Goal: Transaction & Acquisition: Purchase product/service

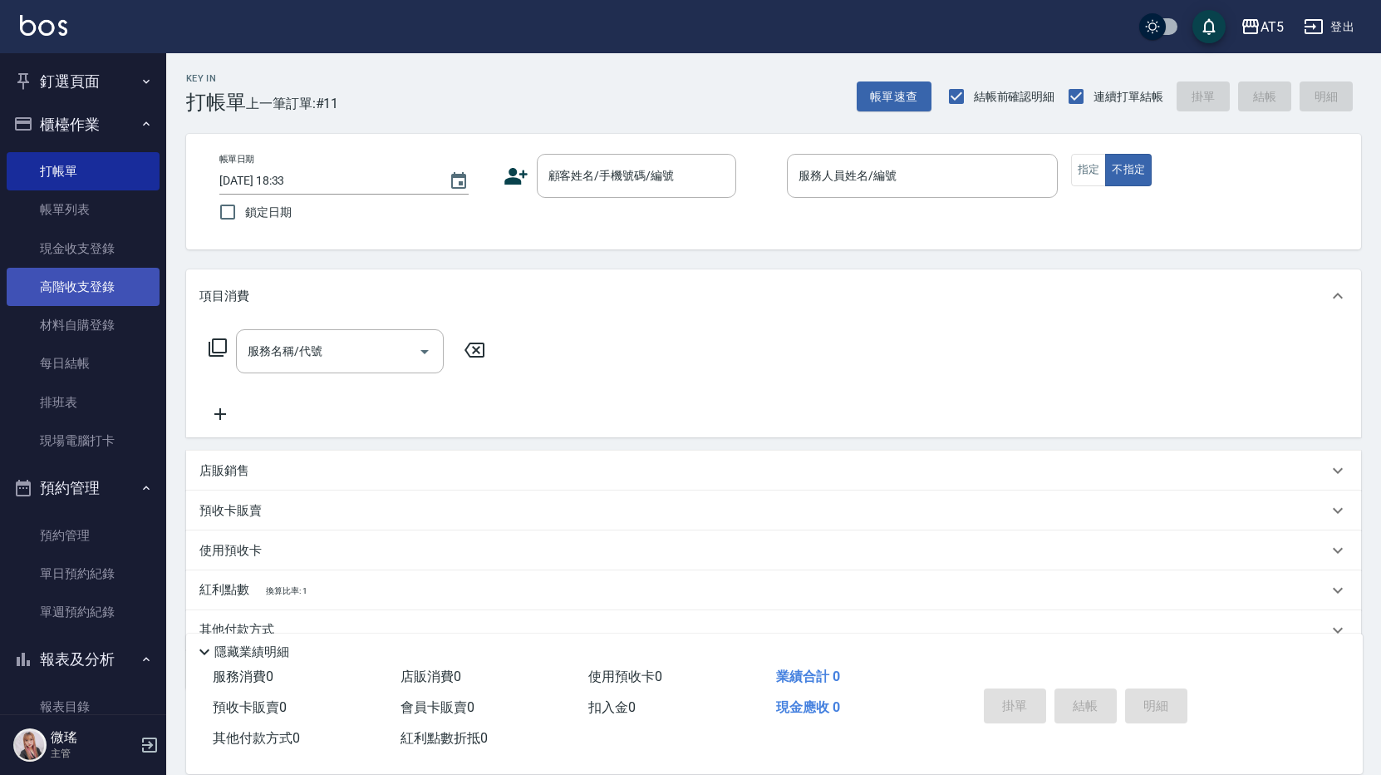
scroll to position [75, 0]
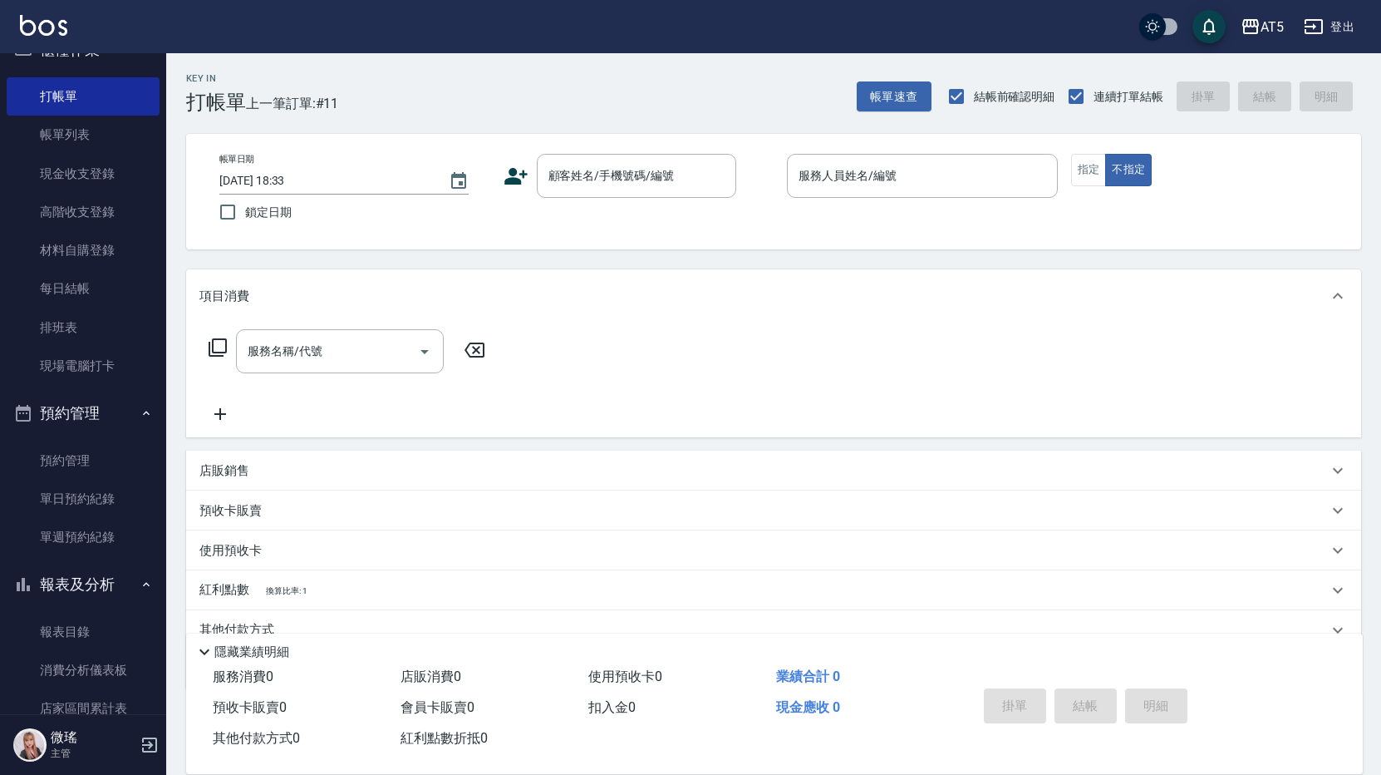
drag, startPoint x: 80, startPoint y: 495, endPoint x: 268, endPoint y: 2, distance: 527.8
click at [80, 494] on link "單日預約紀錄" at bounding box center [83, 499] width 153 height 38
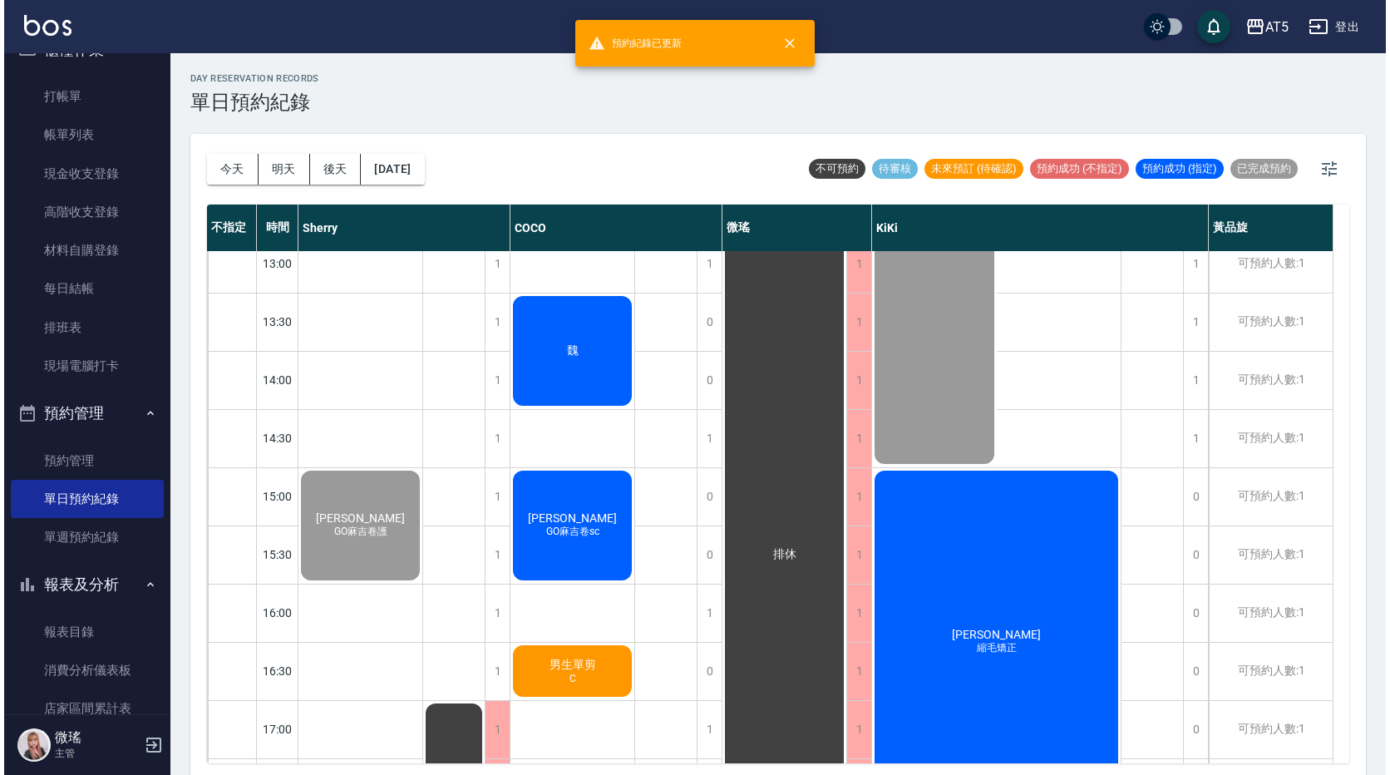
scroll to position [416, 0]
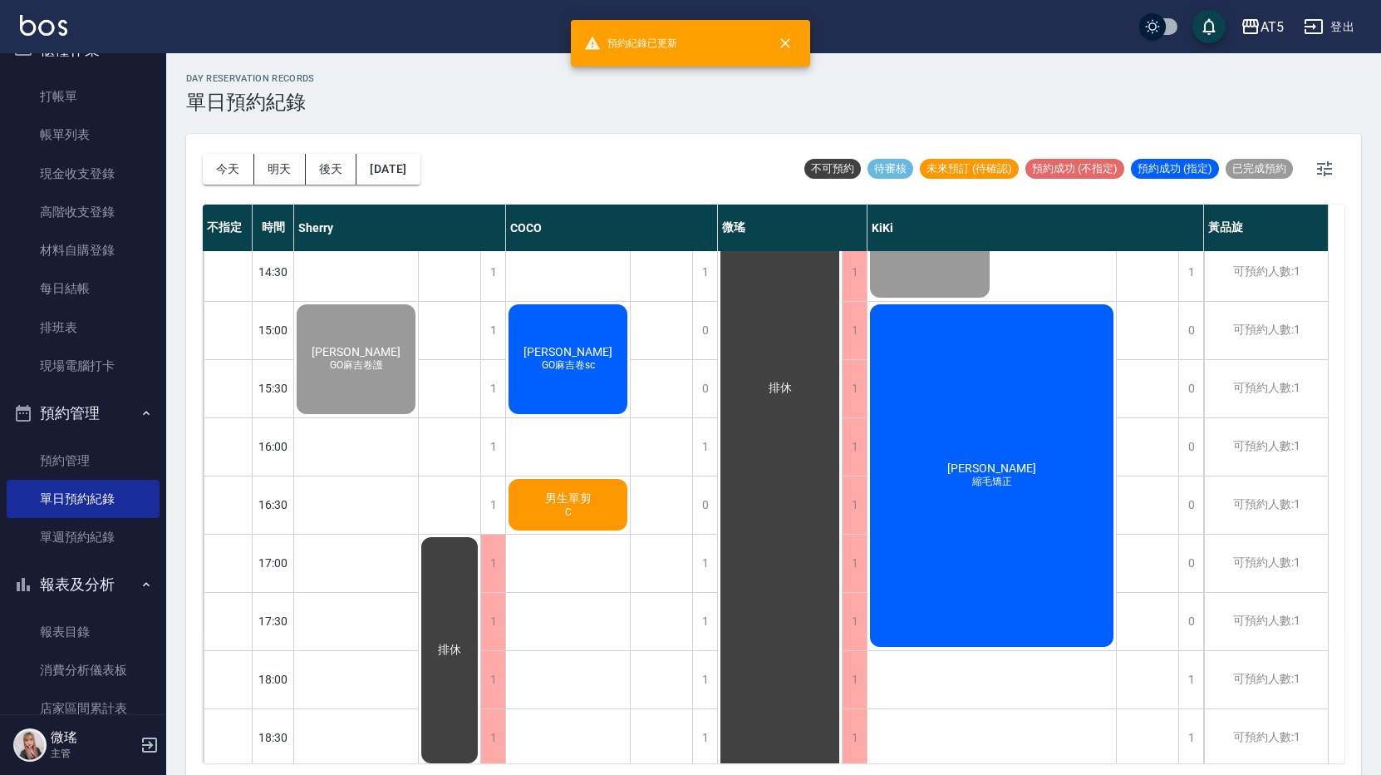
click at [1054, 512] on div "[PERSON_NAME]毛矯正" at bounding box center [992, 475] width 249 height 347
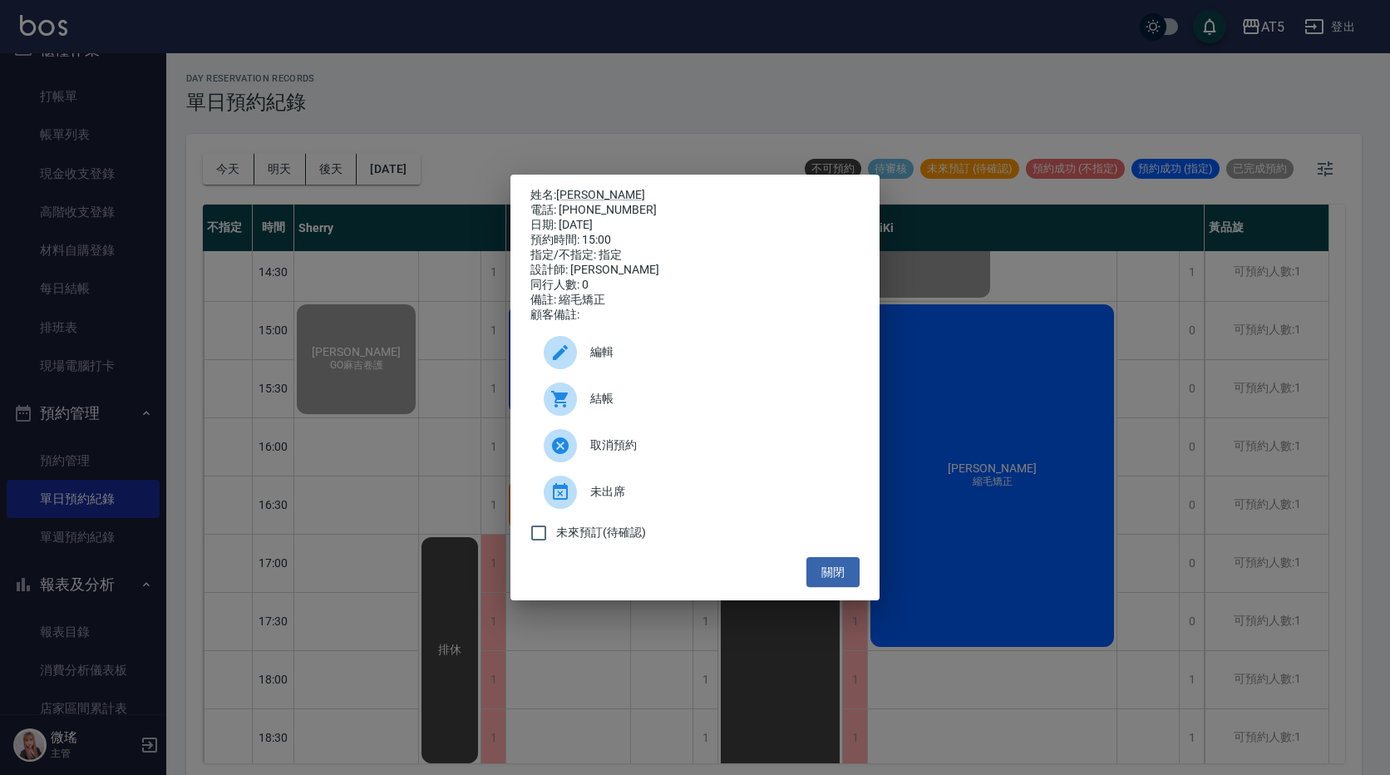
click at [684, 396] on div "結帳" at bounding box center [694, 399] width 329 height 47
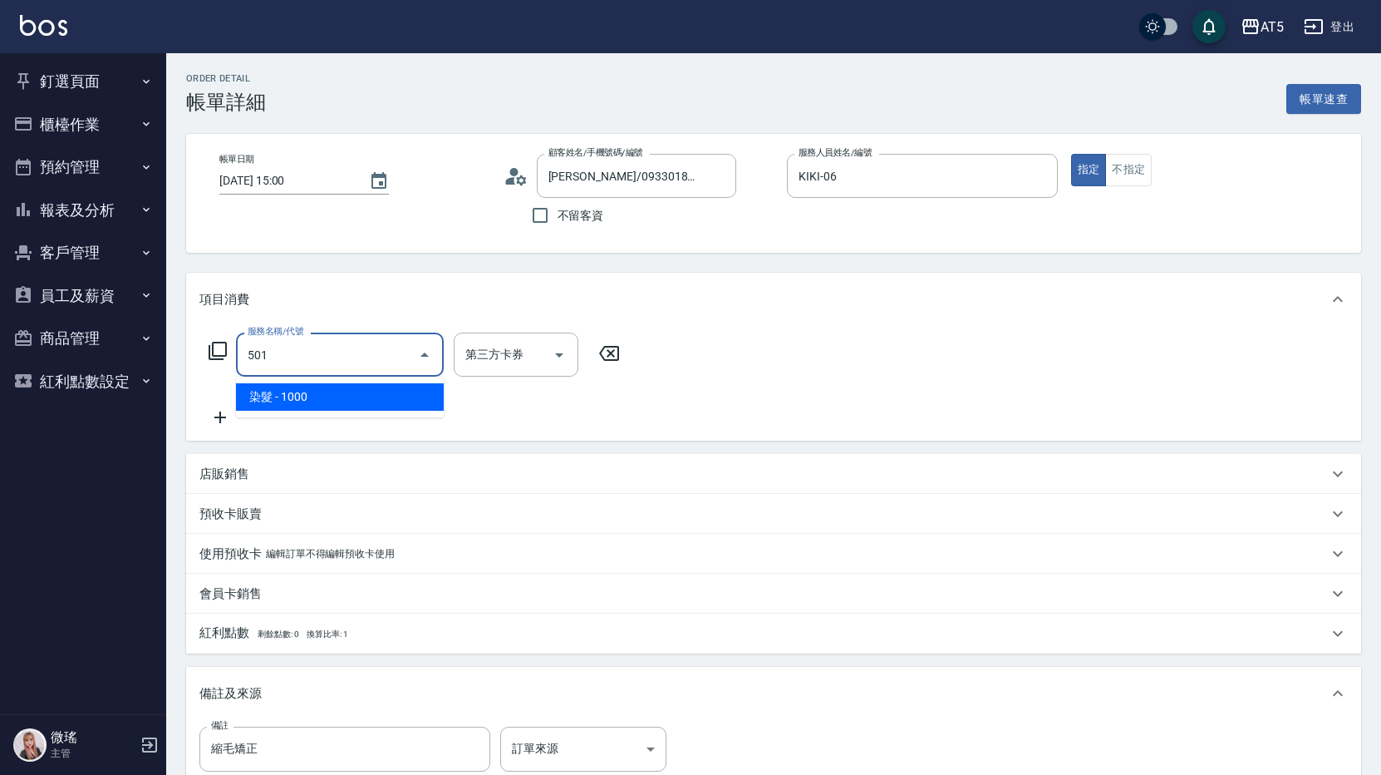
drag, startPoint x: 283, startPoint y: 352, endPoint x: 224, endPoint y: 352, distance: 59.8
click at [224, 352] on div "服務名稱/代號 501 服務名稱/代號 第三方卡券 第三方卡券" at bounding box center [414, 354] width 431 height 44
type input "301"
type input "150"
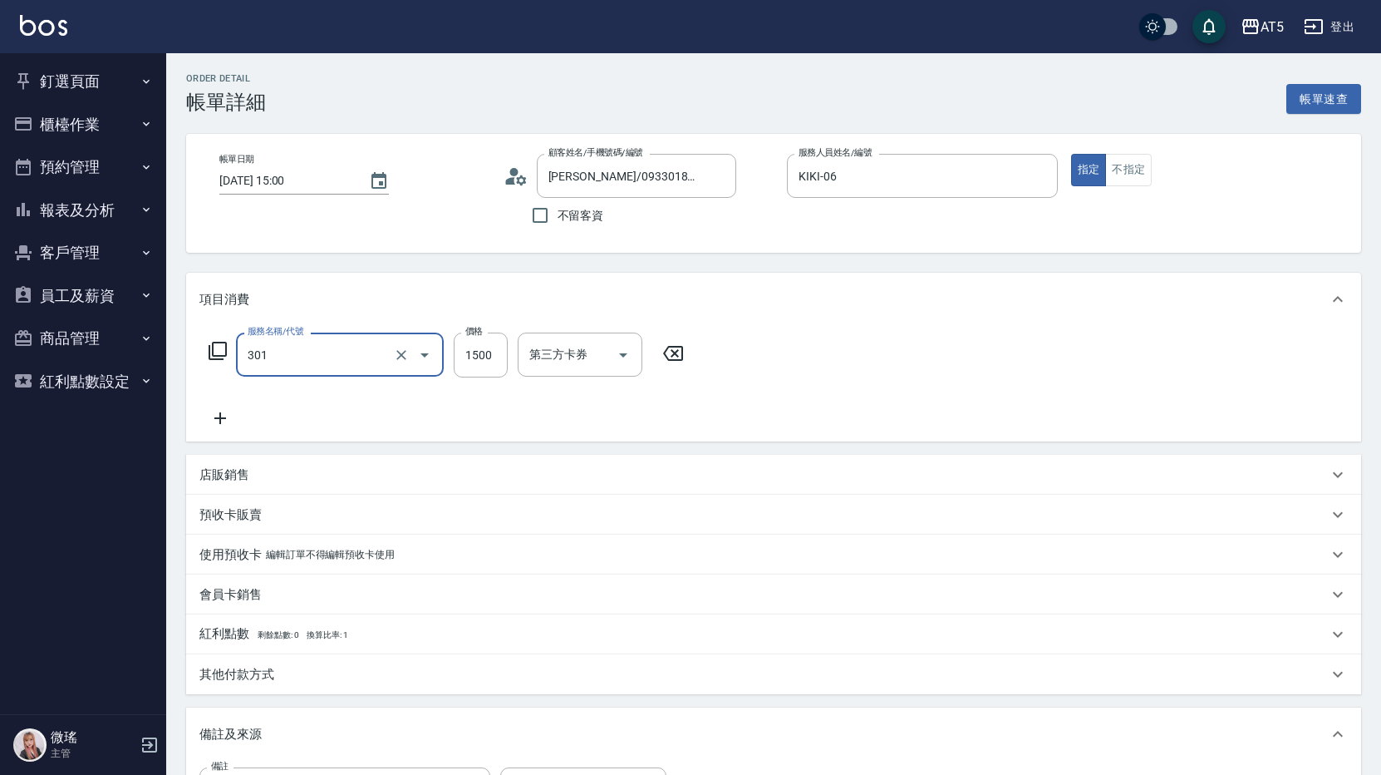
type input "燙髮(301)"
click at [221, 413] on icon at bounding box center [220, 418] width 12 height 12
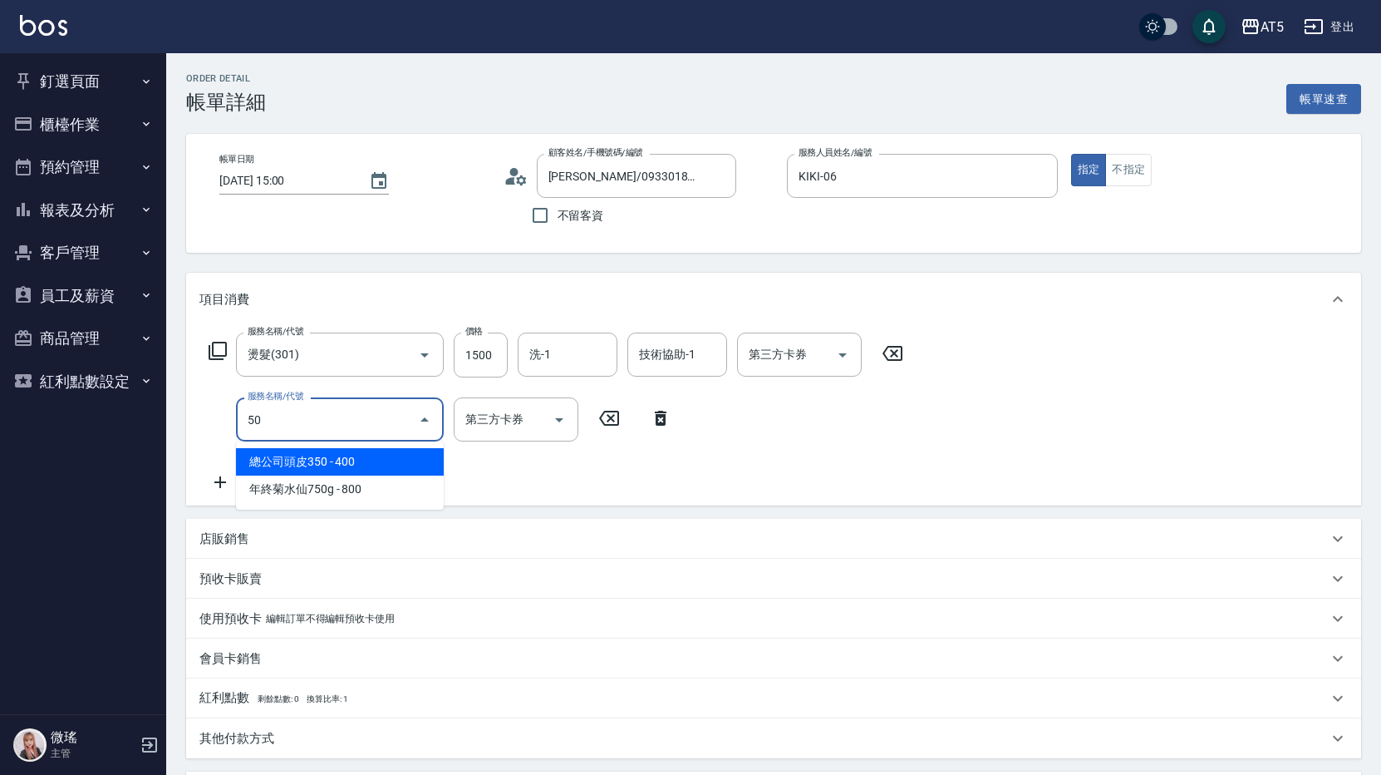
type input "501"
type input "250"
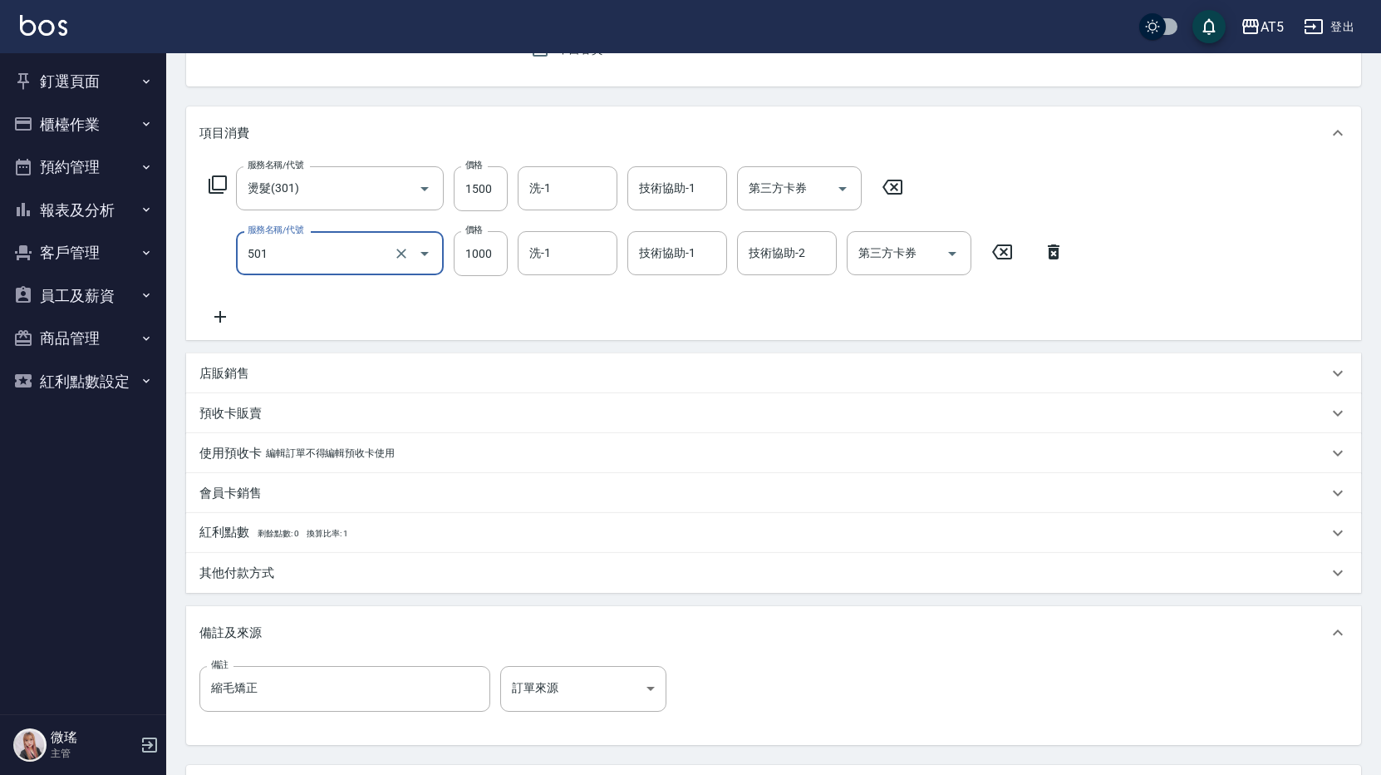
scroll to position [249, 0]
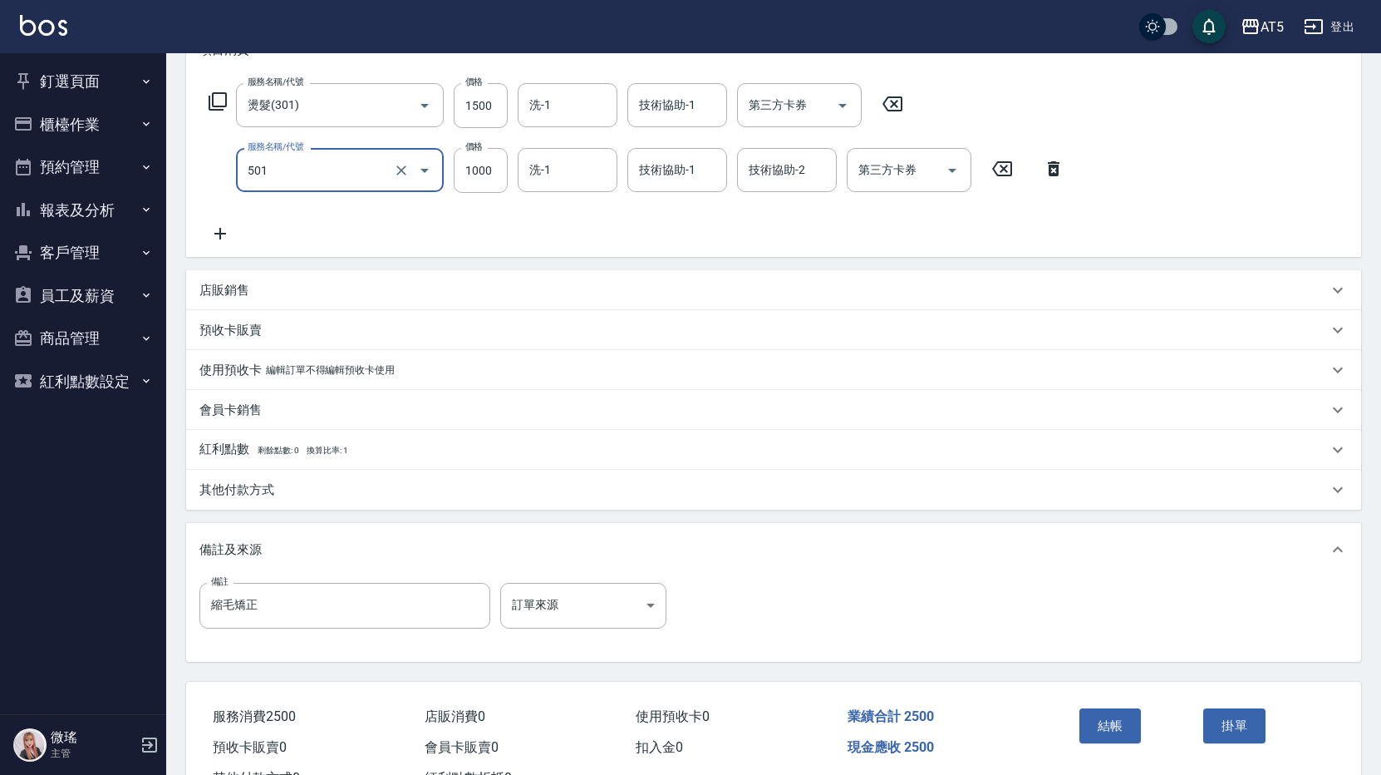
type input "染髮(501)"
click at [254, 495] on p "其他付款方式" at bounding box center [236, 489] width 75 height 17
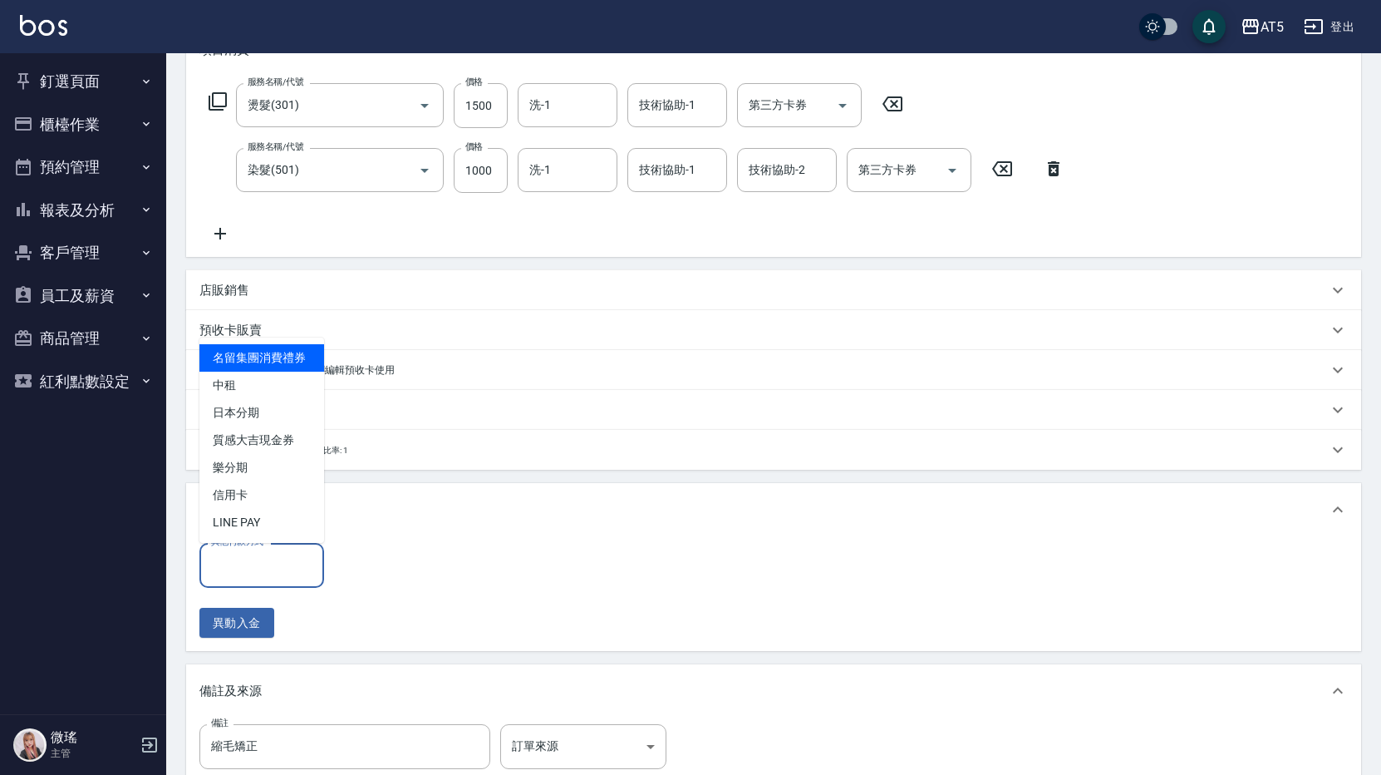
click at [239, 569] on input "其他付款方式" at bounding box center [262, 564] width 110 height 29
click at [249, 500] on span "信用卡" at bounding box center [261, 494] width 125 height 27
type input "信用卡"
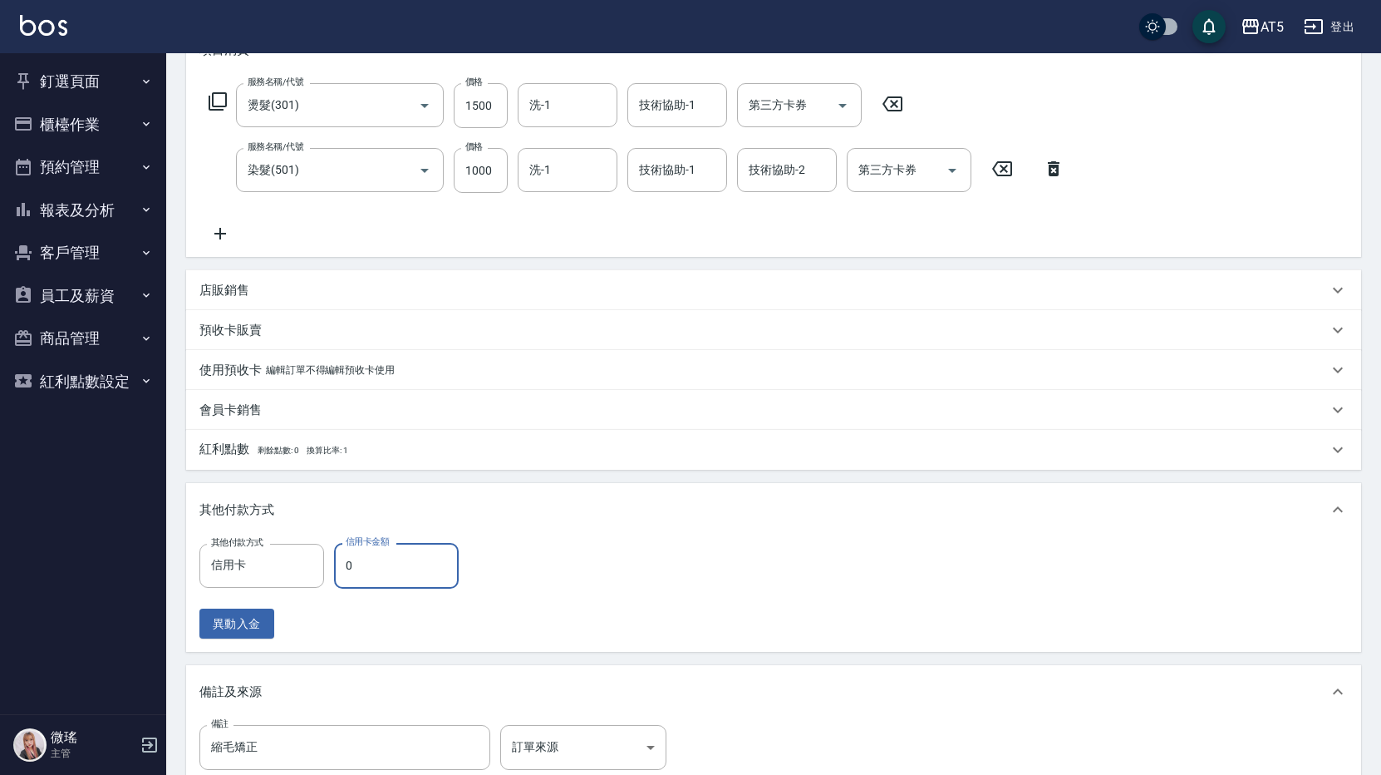
type input "240"
type input "25"
type input "220"
type input "250"
type input "0"
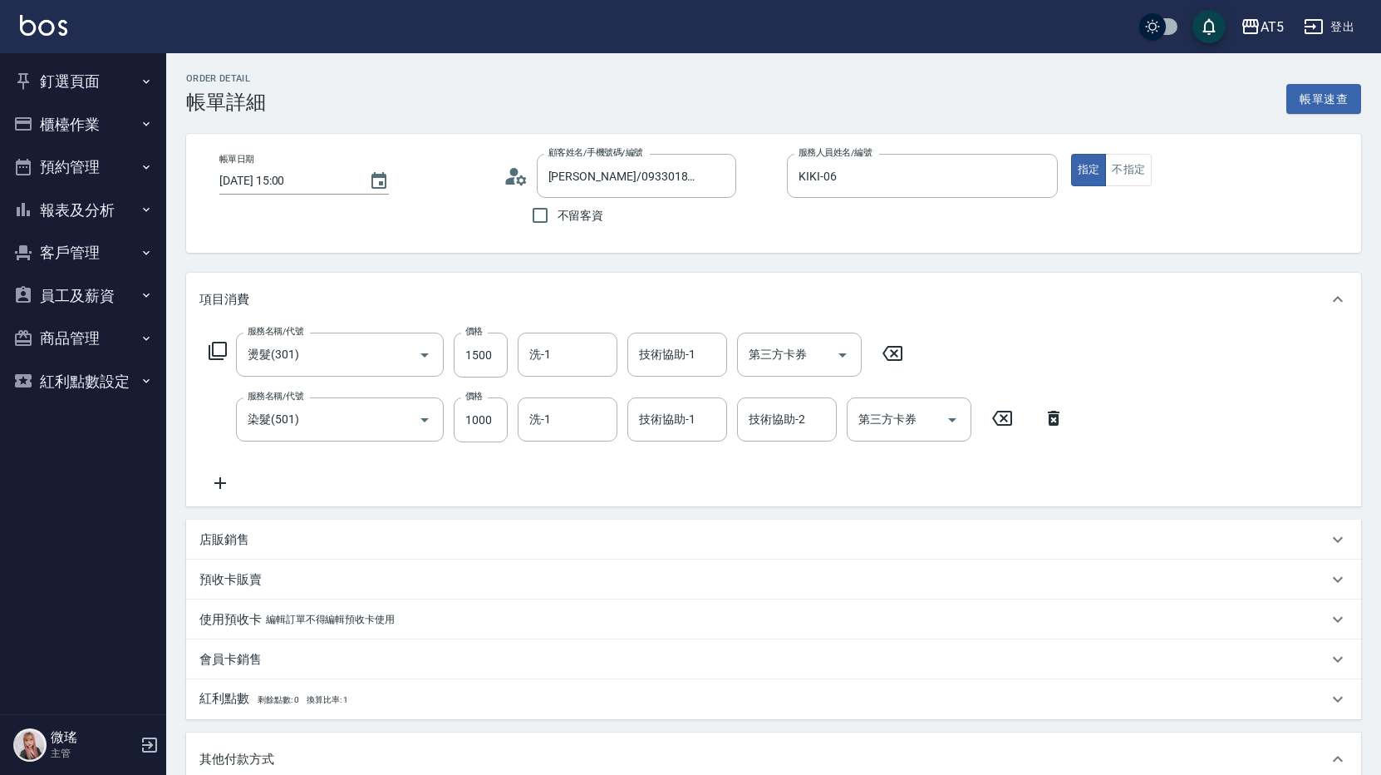
scroll to position [457, 0]
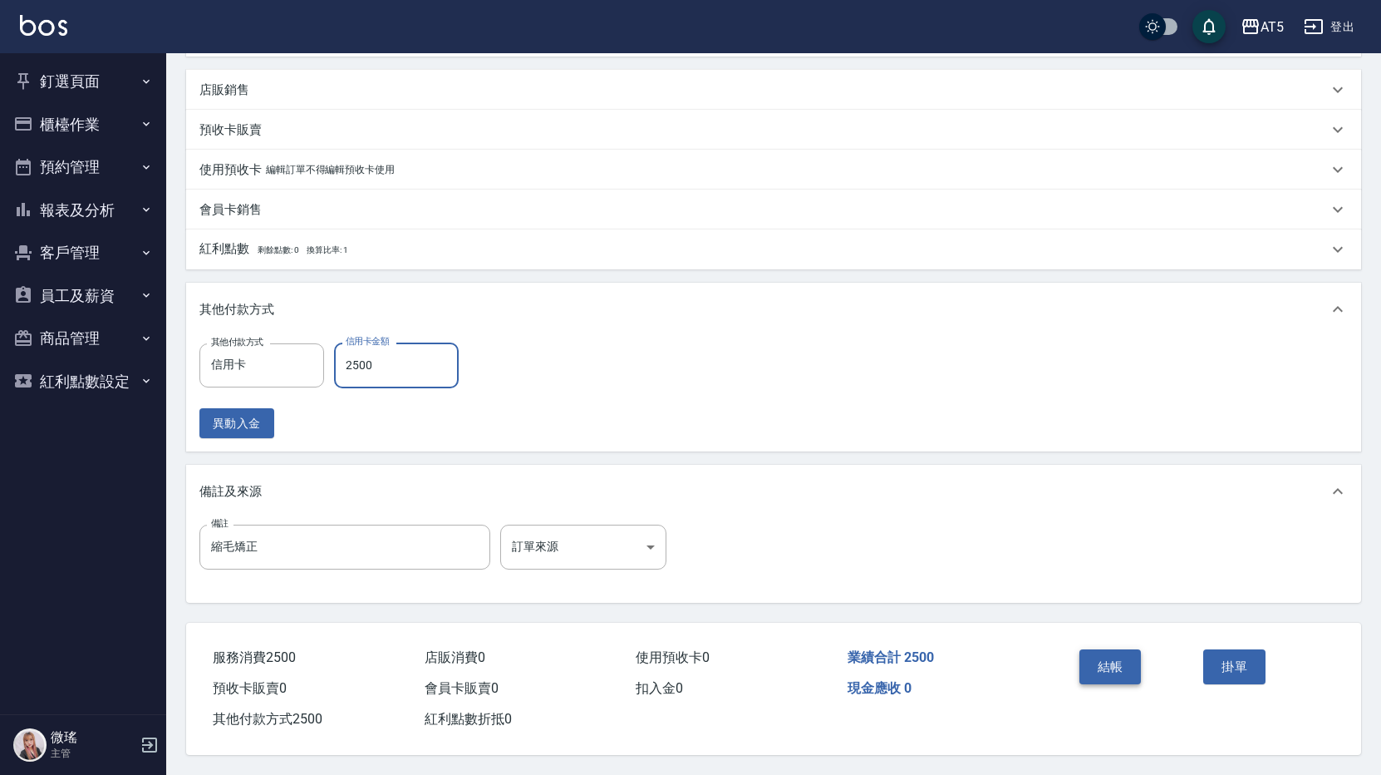
type input "2500"
click at [1085, 667] on button "結帳" at bounding box center [1111, 666] width 62 height 35
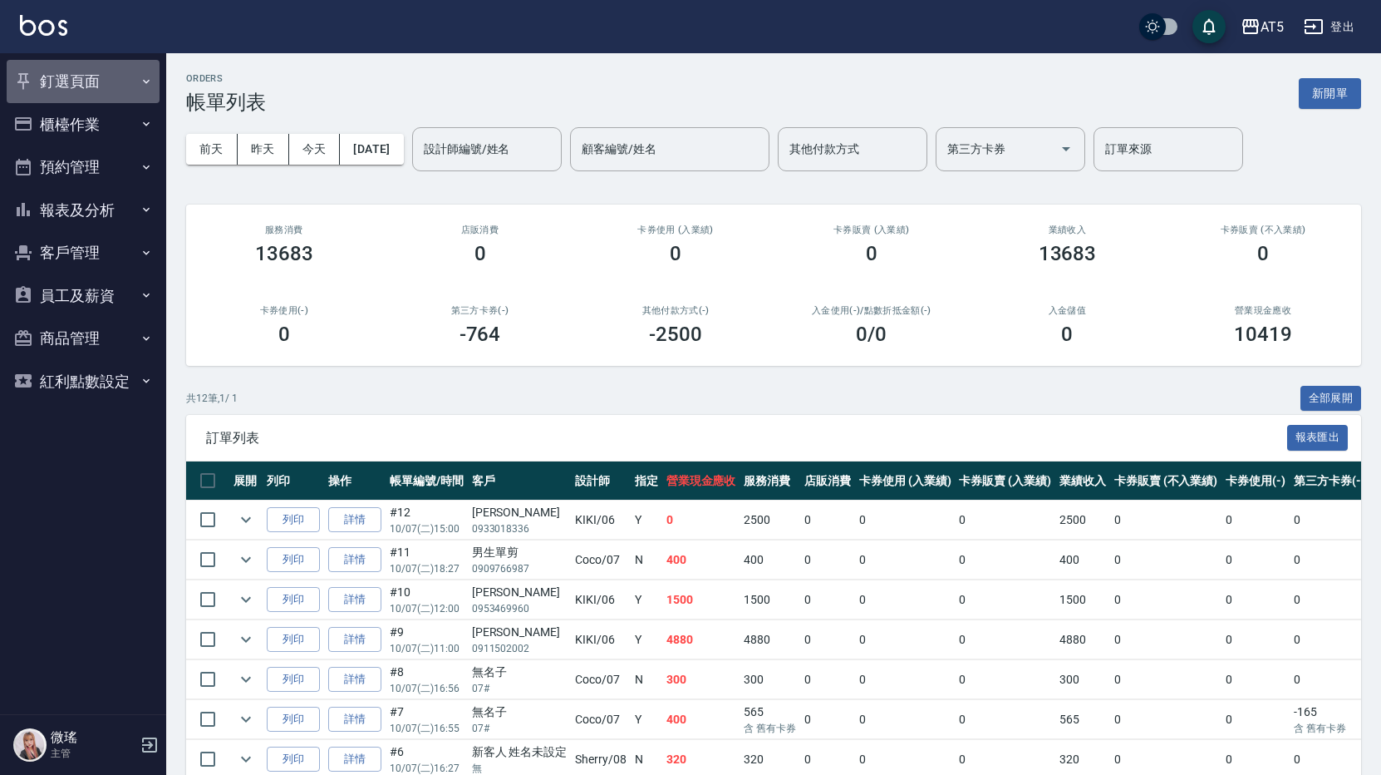
click at [91, 86] on button "釘選頁面" at bounding box center [83, 81] width 153 height 43
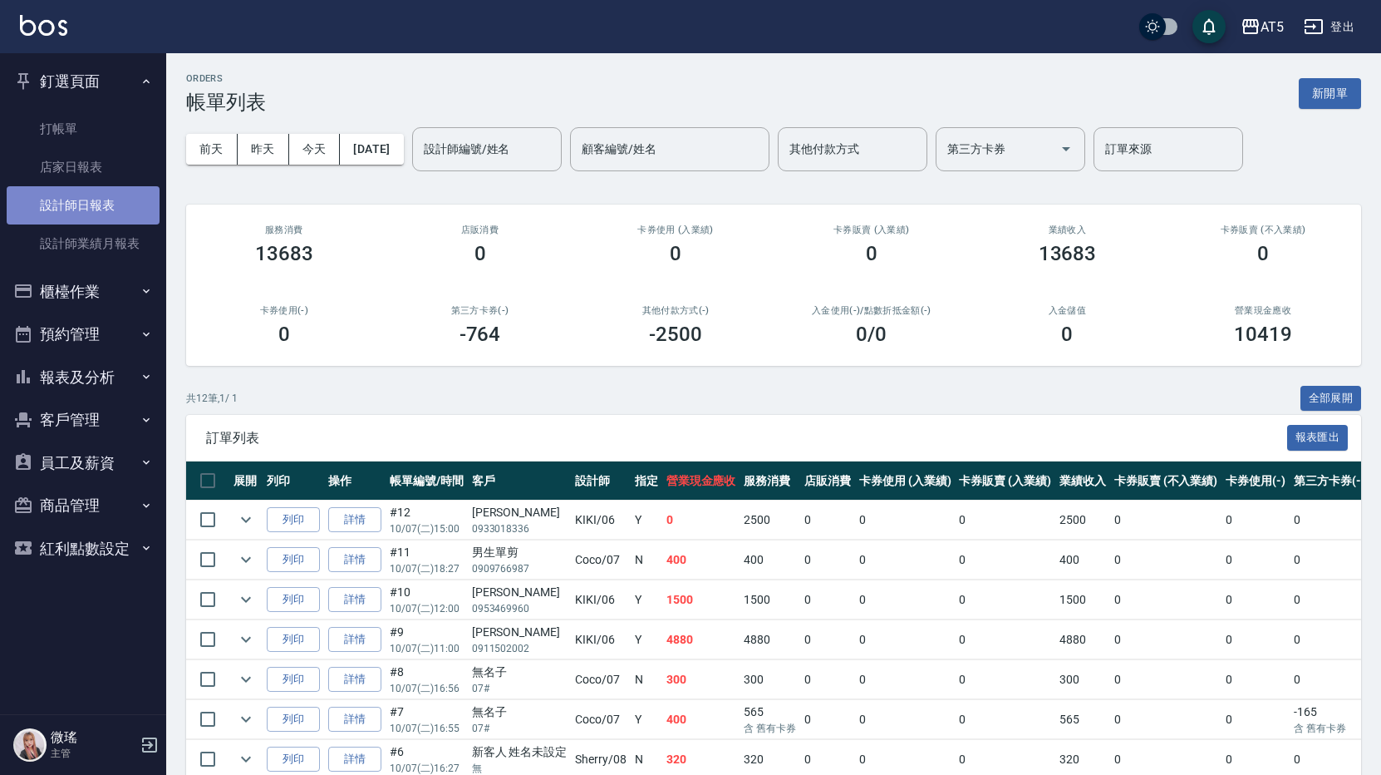
click at [66, 207] on link "設計師日報表" at bounding box center [83, 205] width 153 height 38
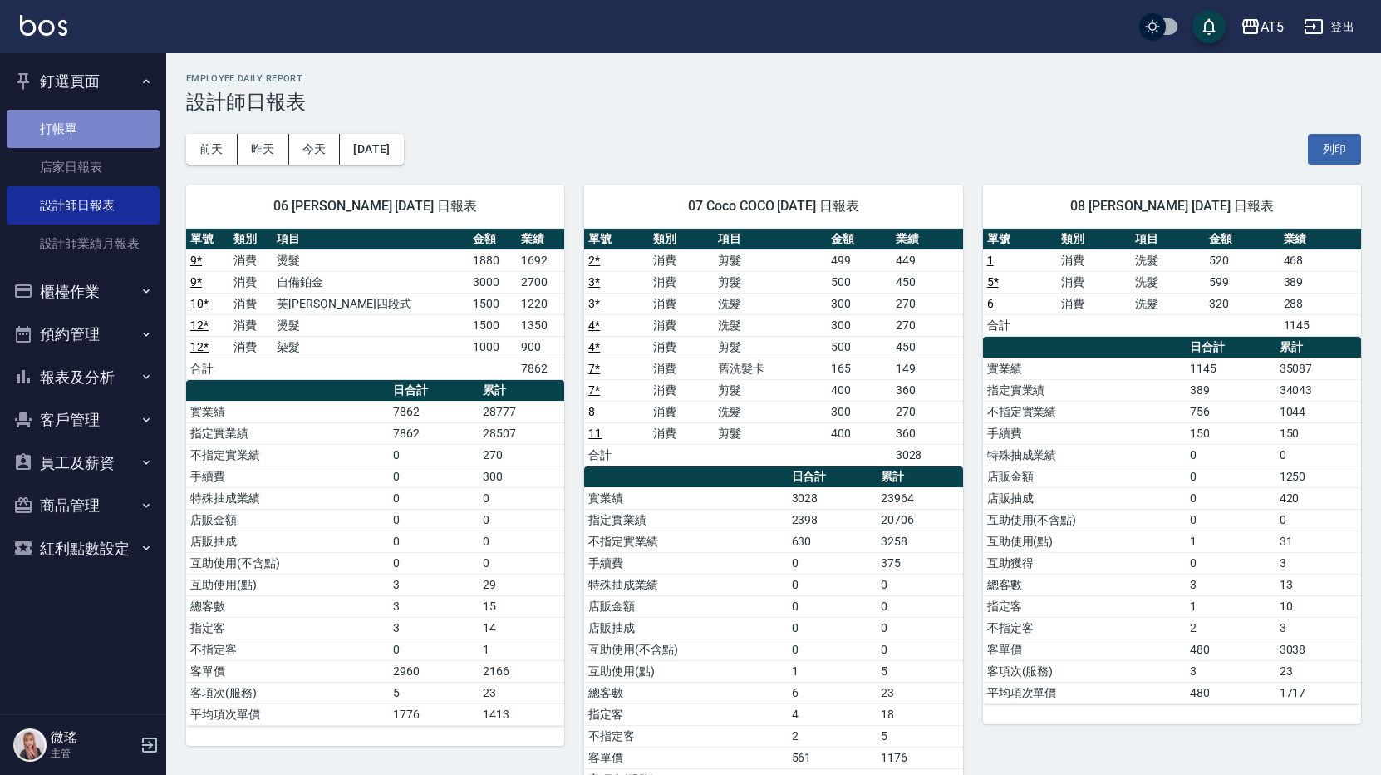
click at [91, 117] on link "打帳單" at bounding box center [83, 129] width 153 height 38
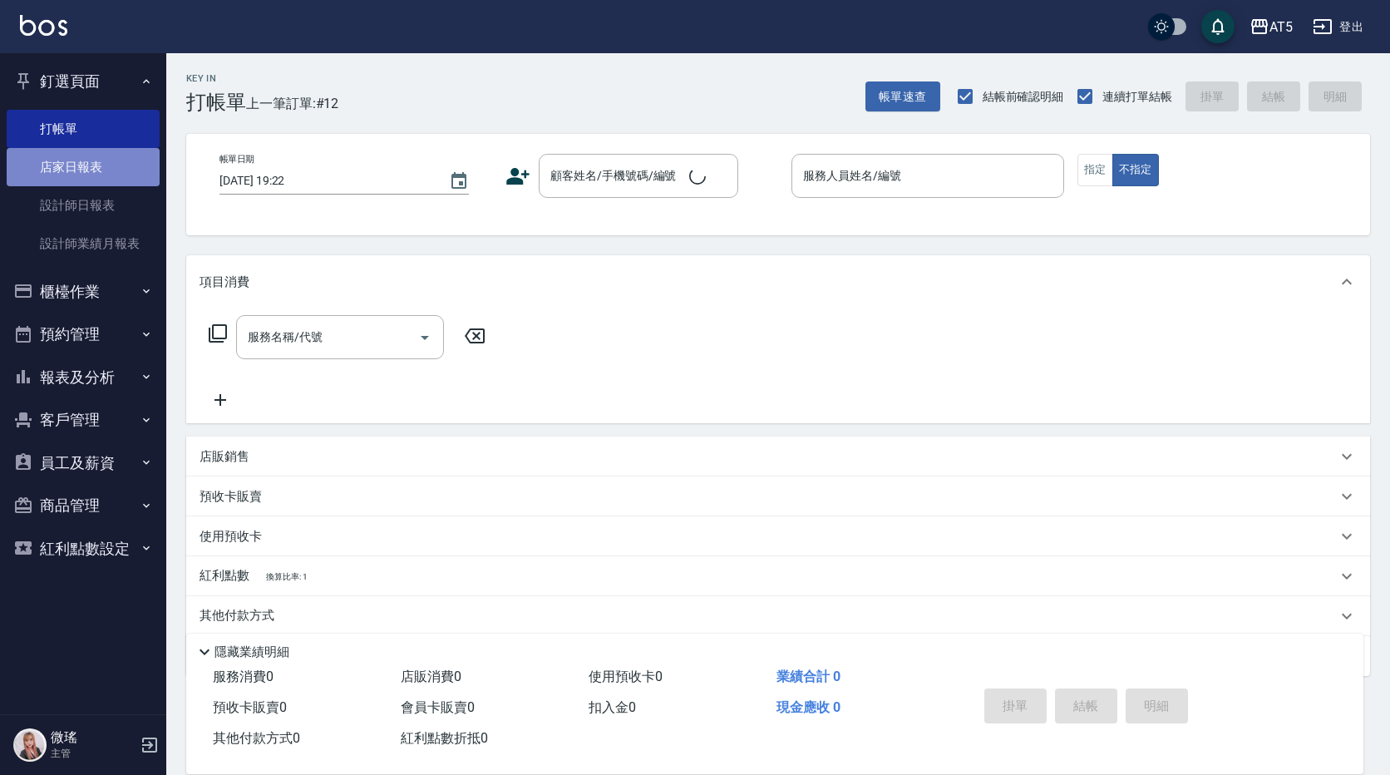
click at [102, 163] on link "店家日報表" at bounding box center [83, 167] width 153 height 38
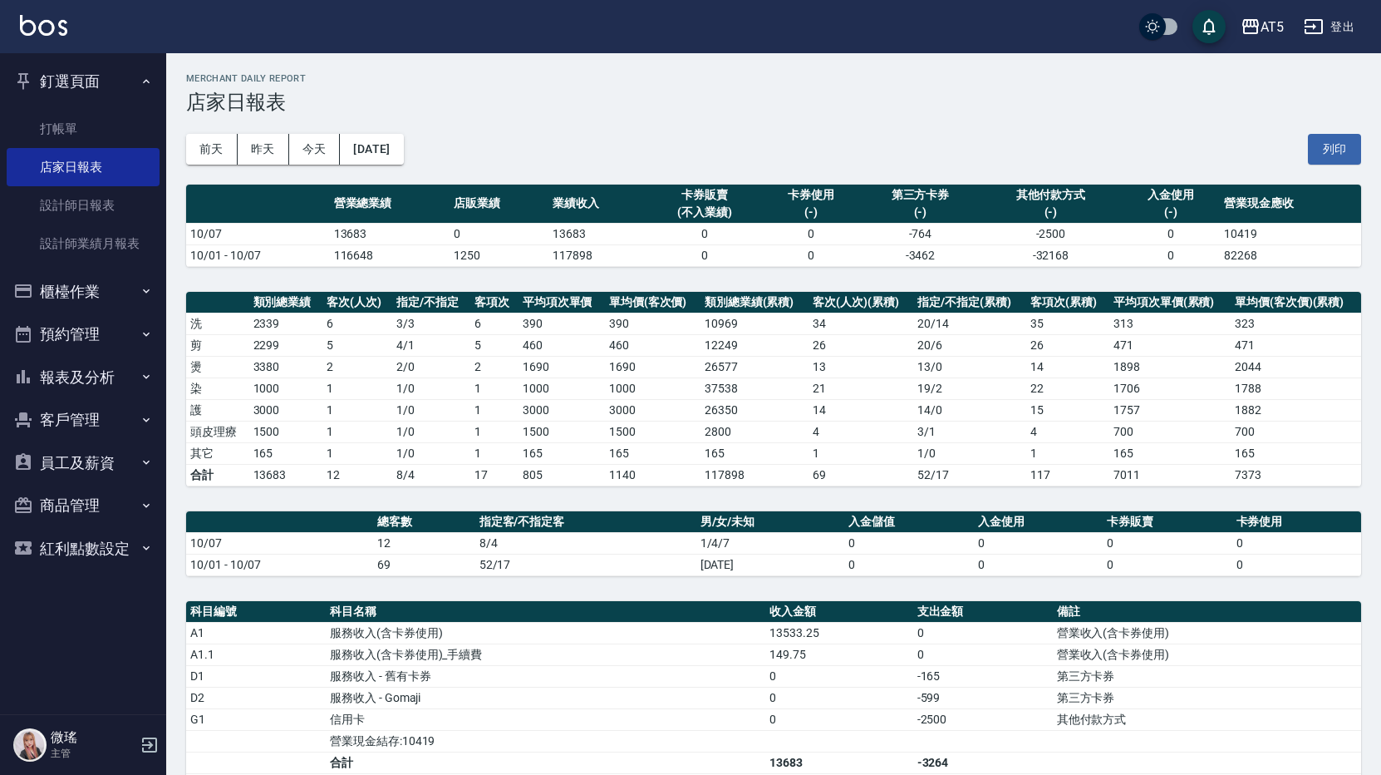
scroll to position [324, 0]
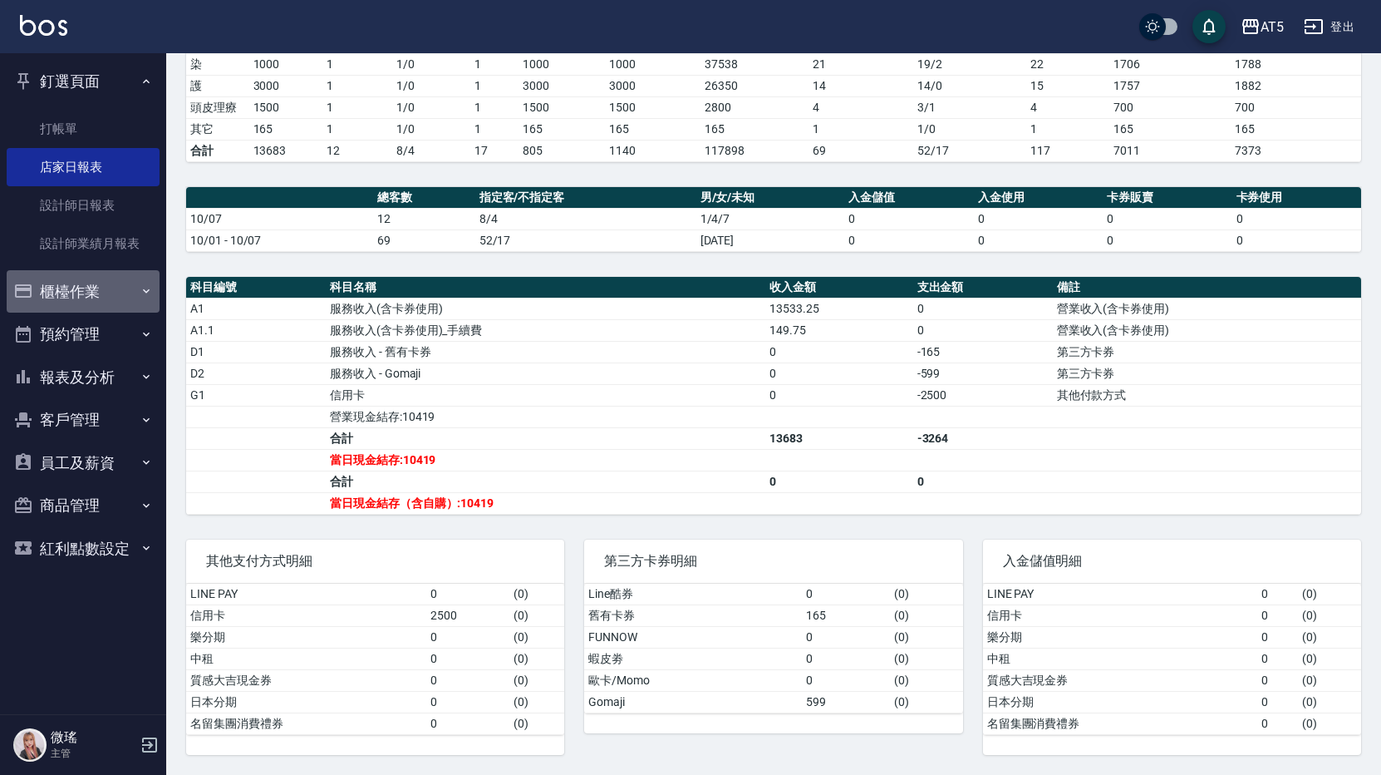
click at [97, 283] on button "櫃檯作業" at bounding box center [83, 291] width 153 height 43
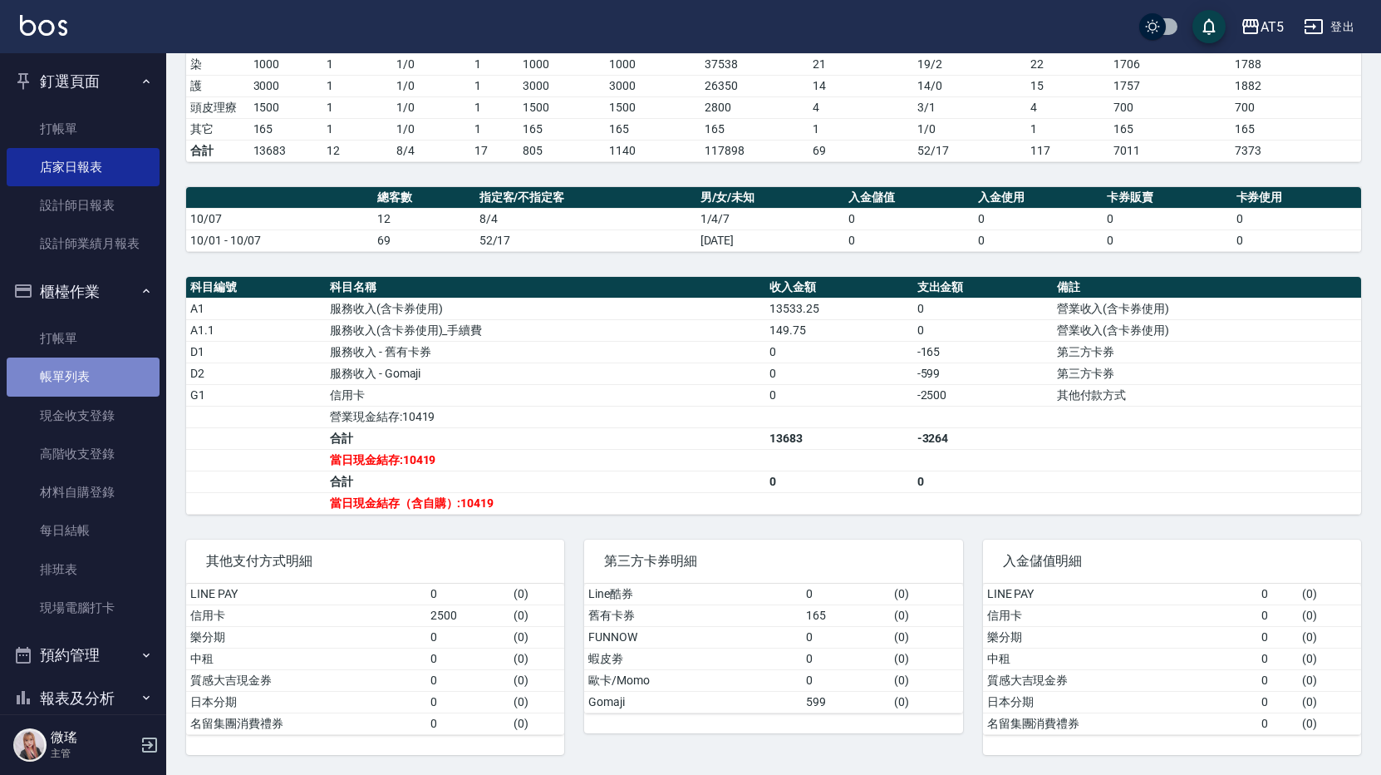
click at [95, 380] on link "帳單列表" at bounding box center [83, 376] width 153 height 38
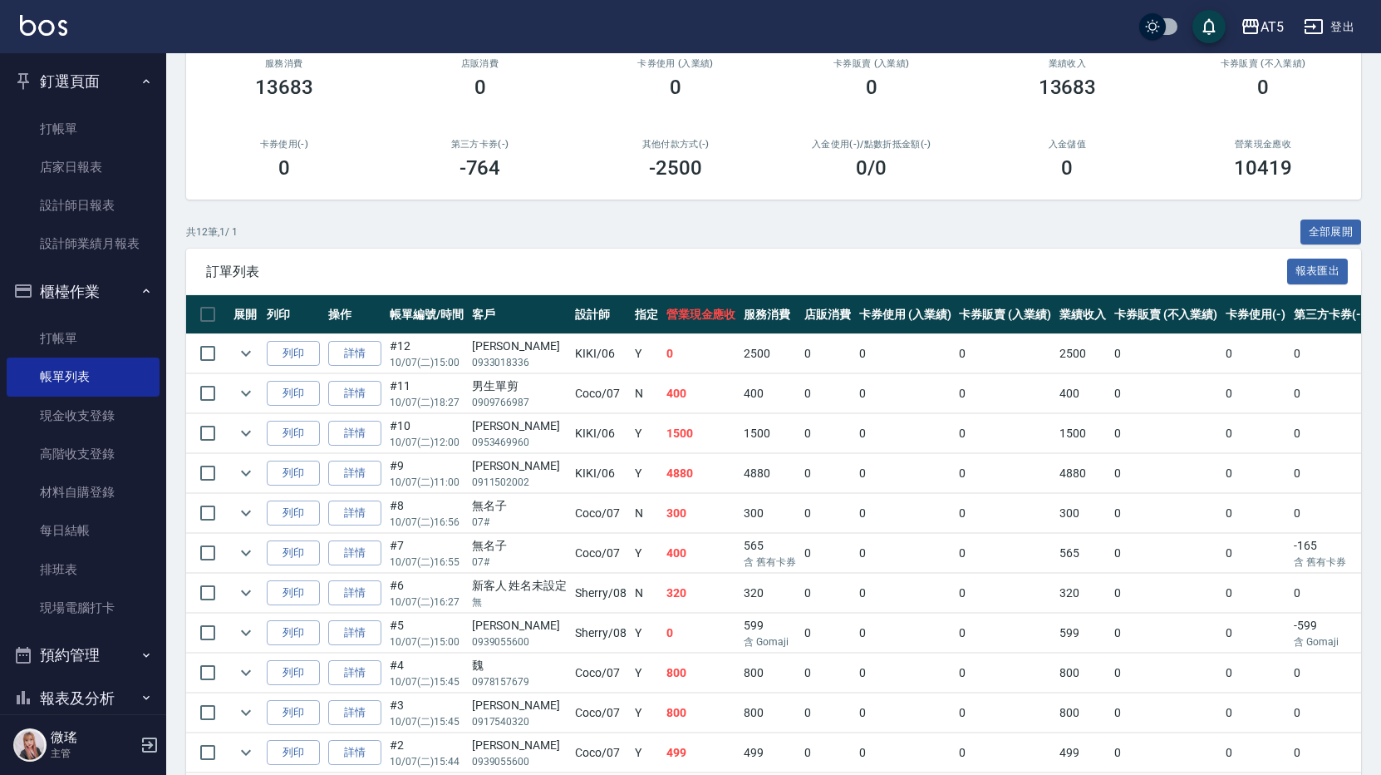
scroll to position [282, 0]
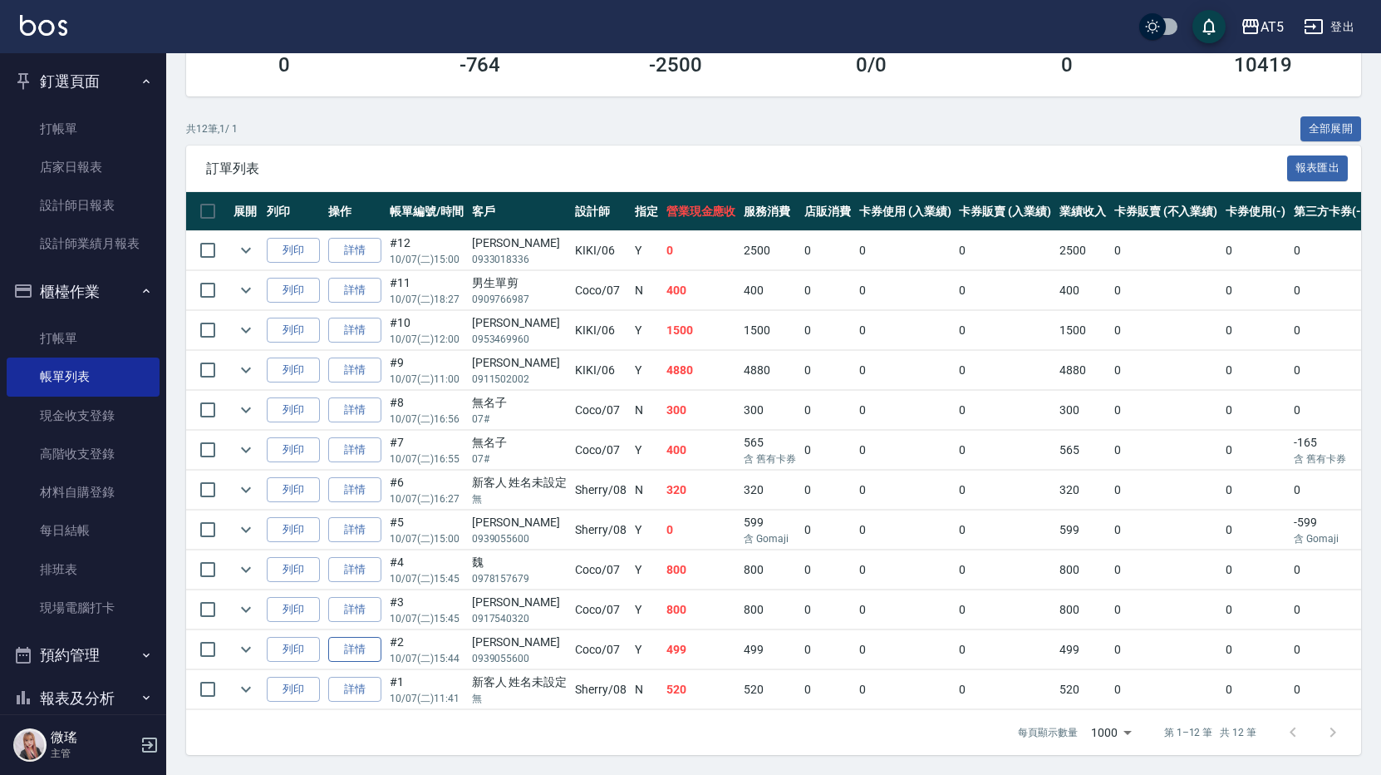
click at [374, 640] on link "詳情" at bounding box center [354, 650] width 53 height 26
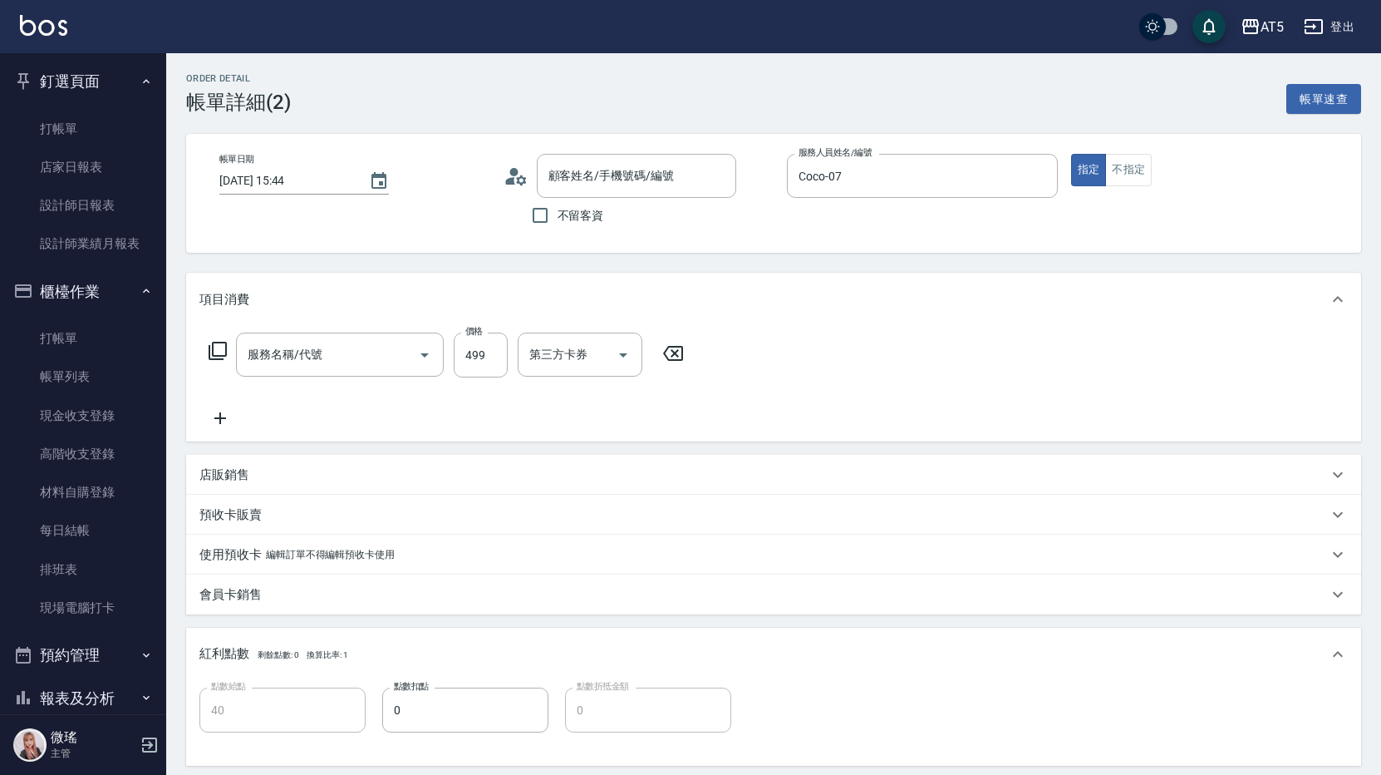
type input "2025/10/07 15:44"
type input "Coco-07"
type input "40"
type input "陳守貞/0939055600/"
type input "剪髮(401)"
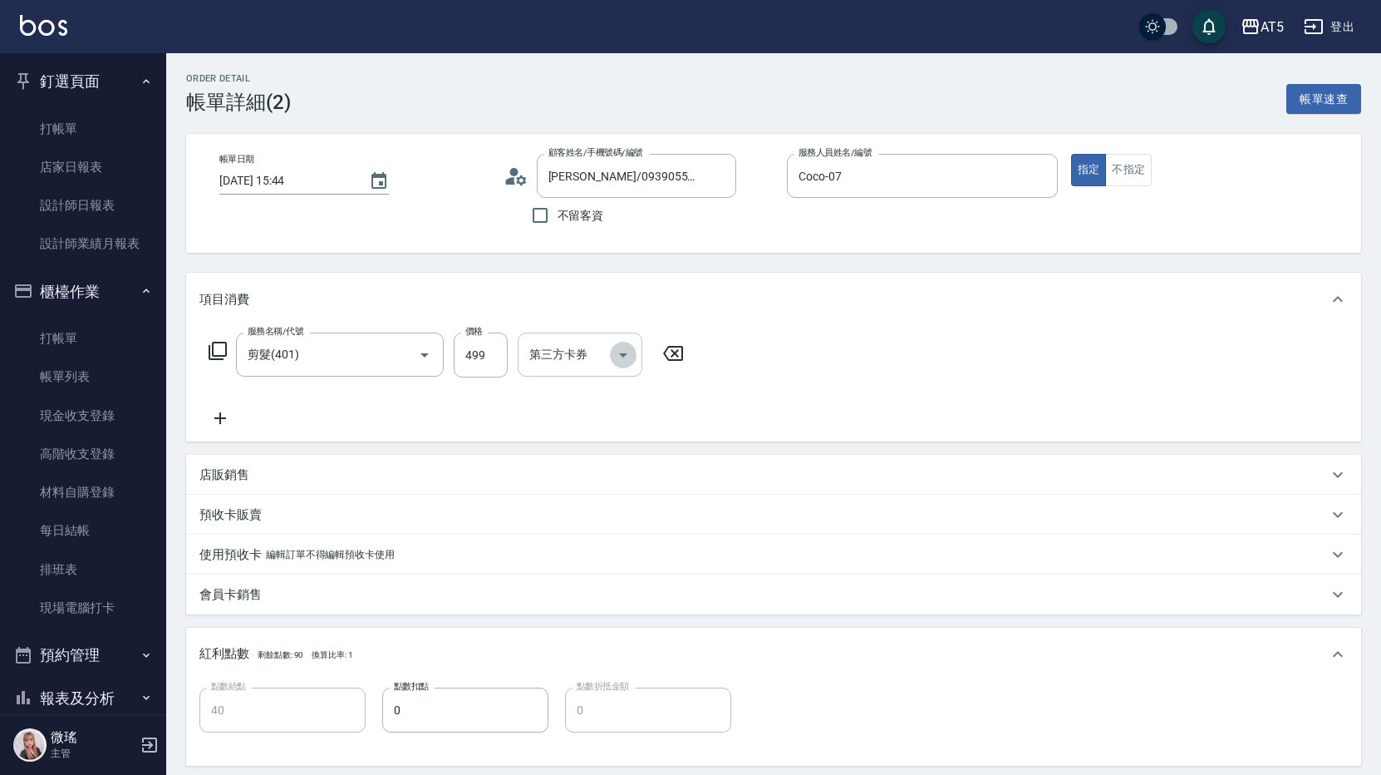
click at [629, 352] on icon "Open" at bounding box center [623, 355] width 20 height 20
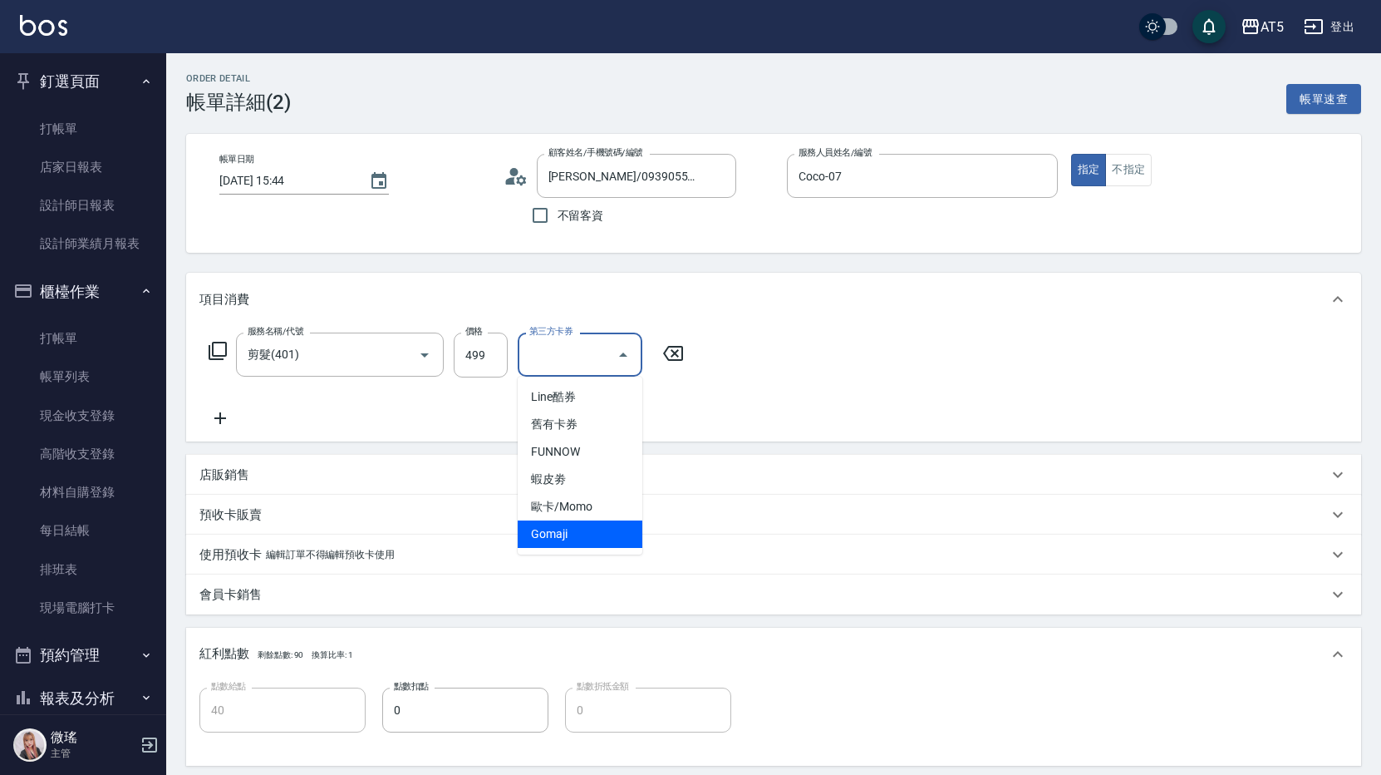
click at [553, 535] on span "Gomaji" at bounding box center [580, 533] width 125 height 27
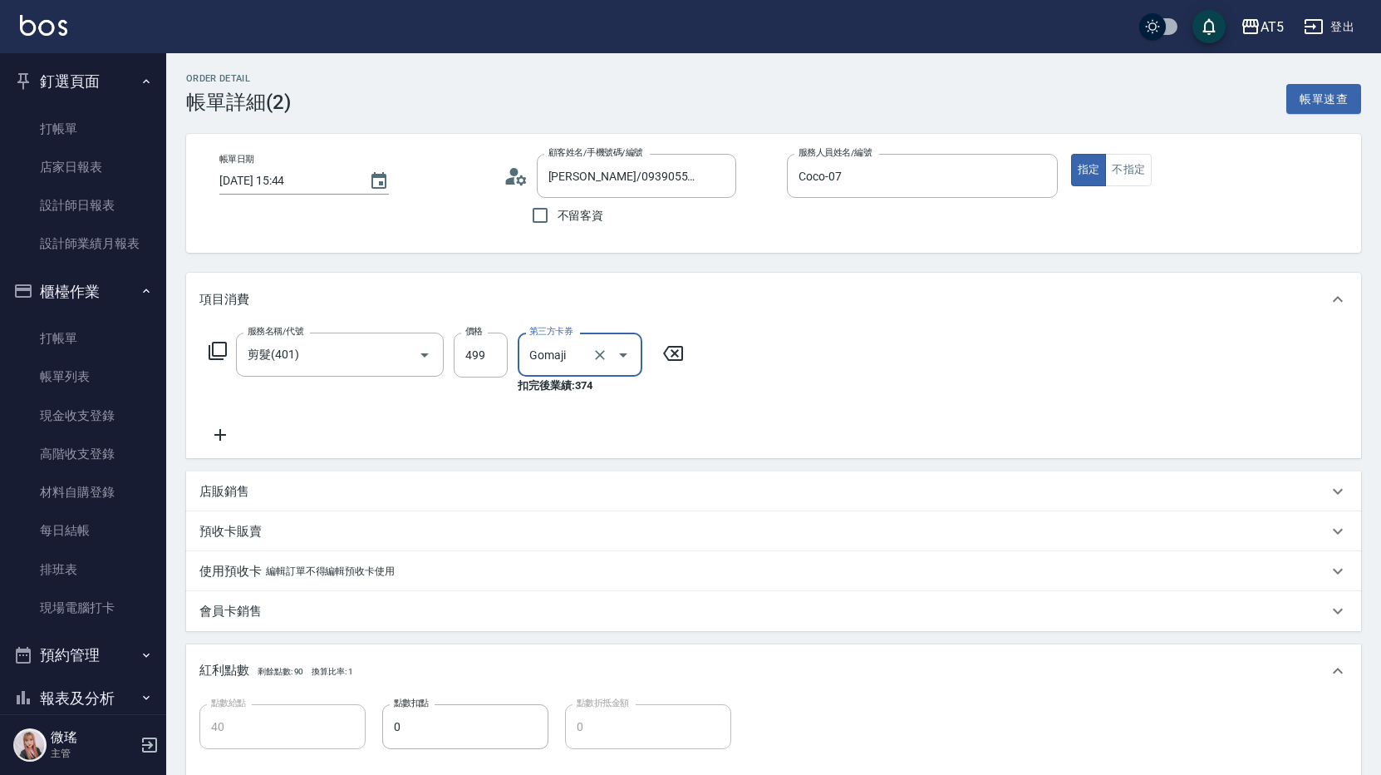
type input "0"
type input "Gomaji"
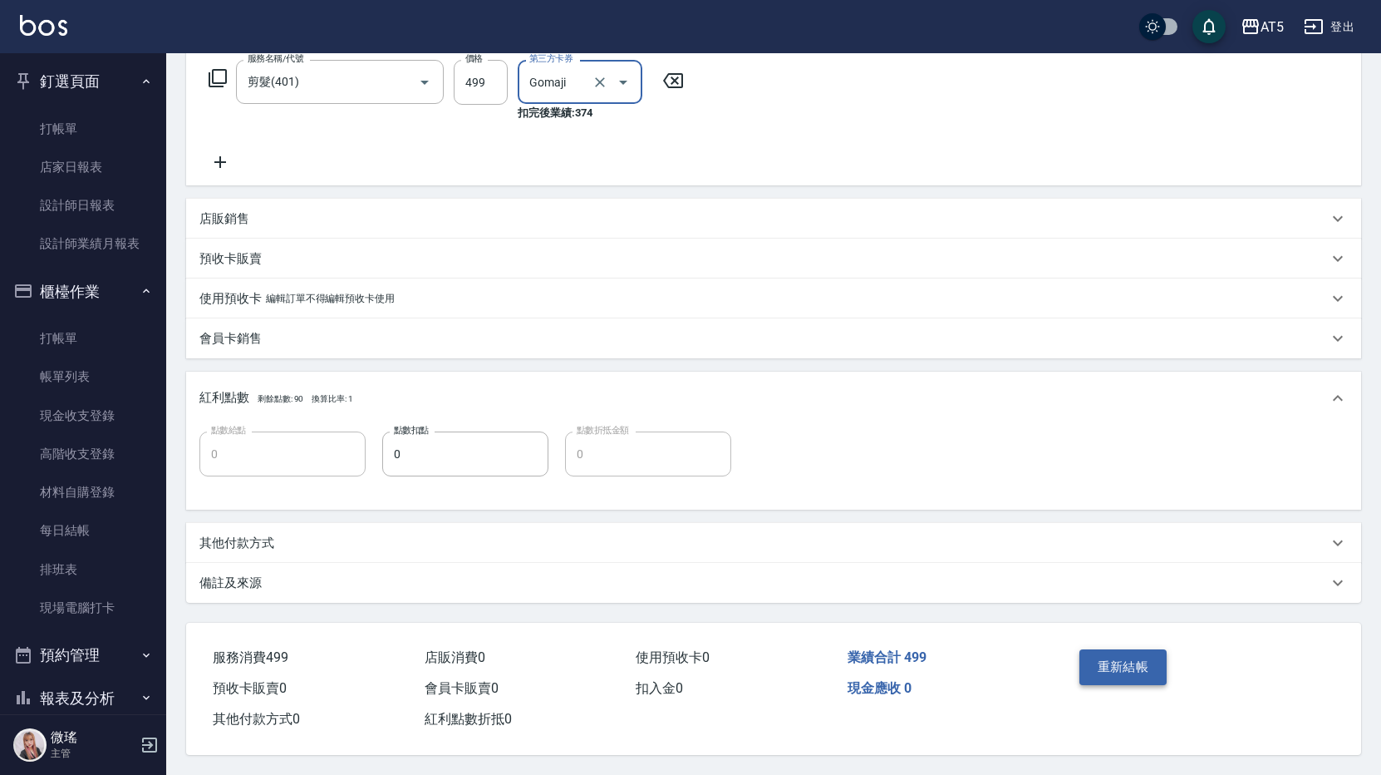
click at [1142, 659] on button "重新結帳" at bounding box center [1124, 666] width 88 height 35
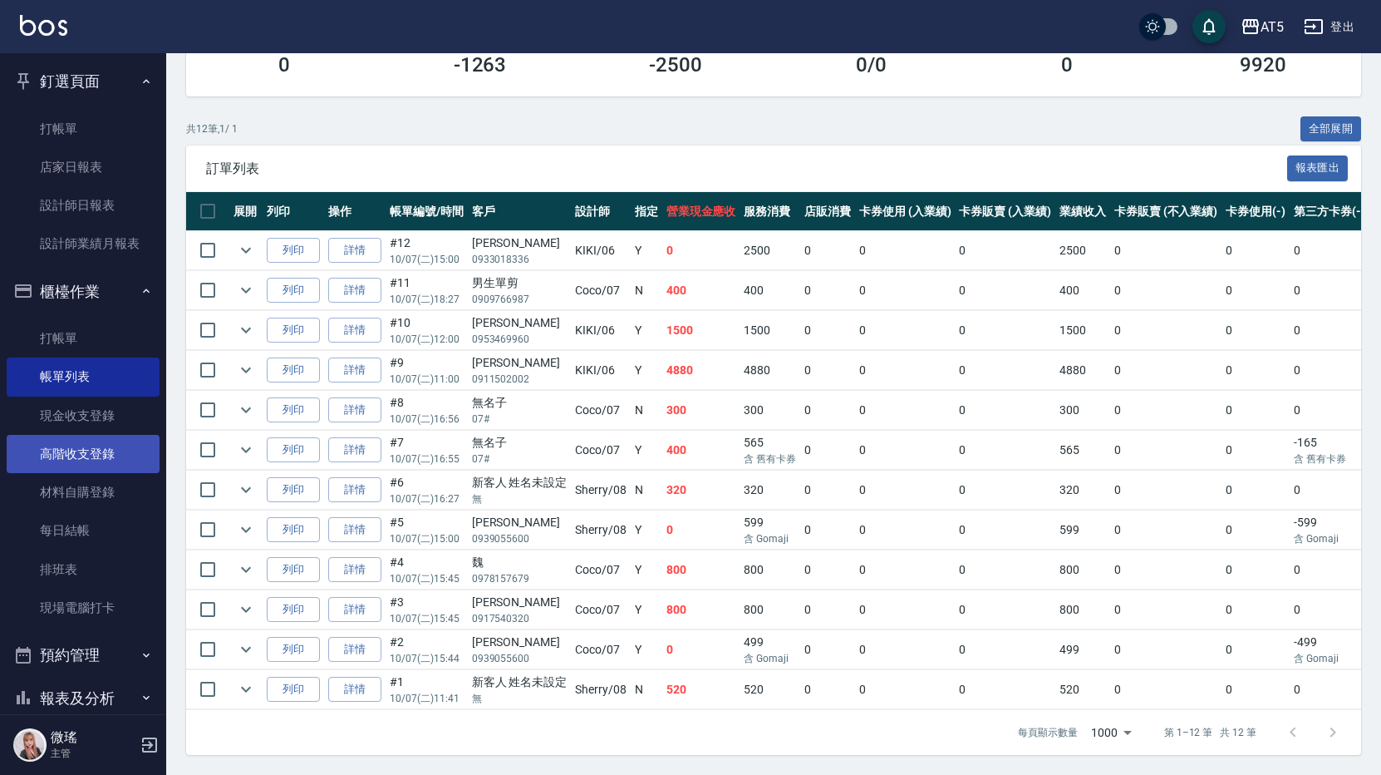
scroll to position [116, 0]
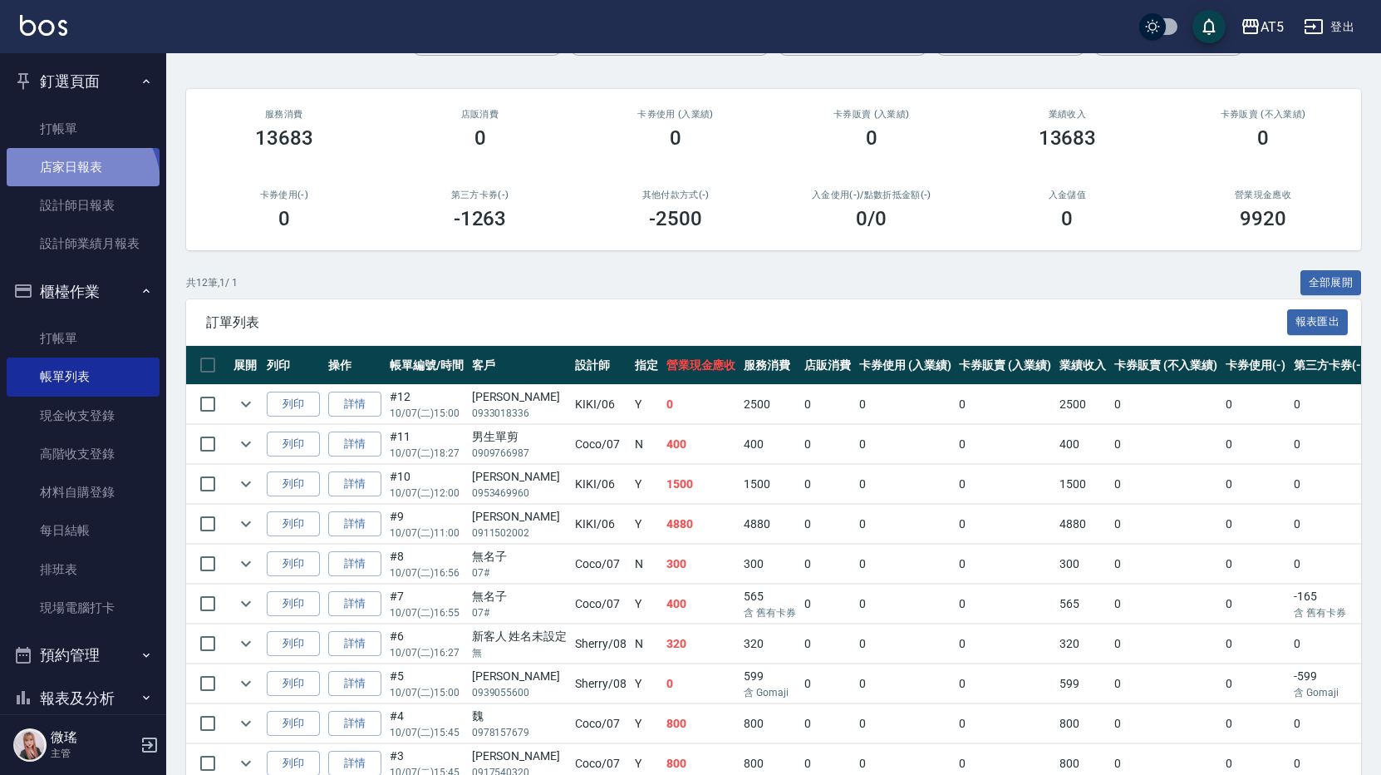
click at [77, 183] on link "店家日報表" at bounding box center [83, 167] width 153 height 38
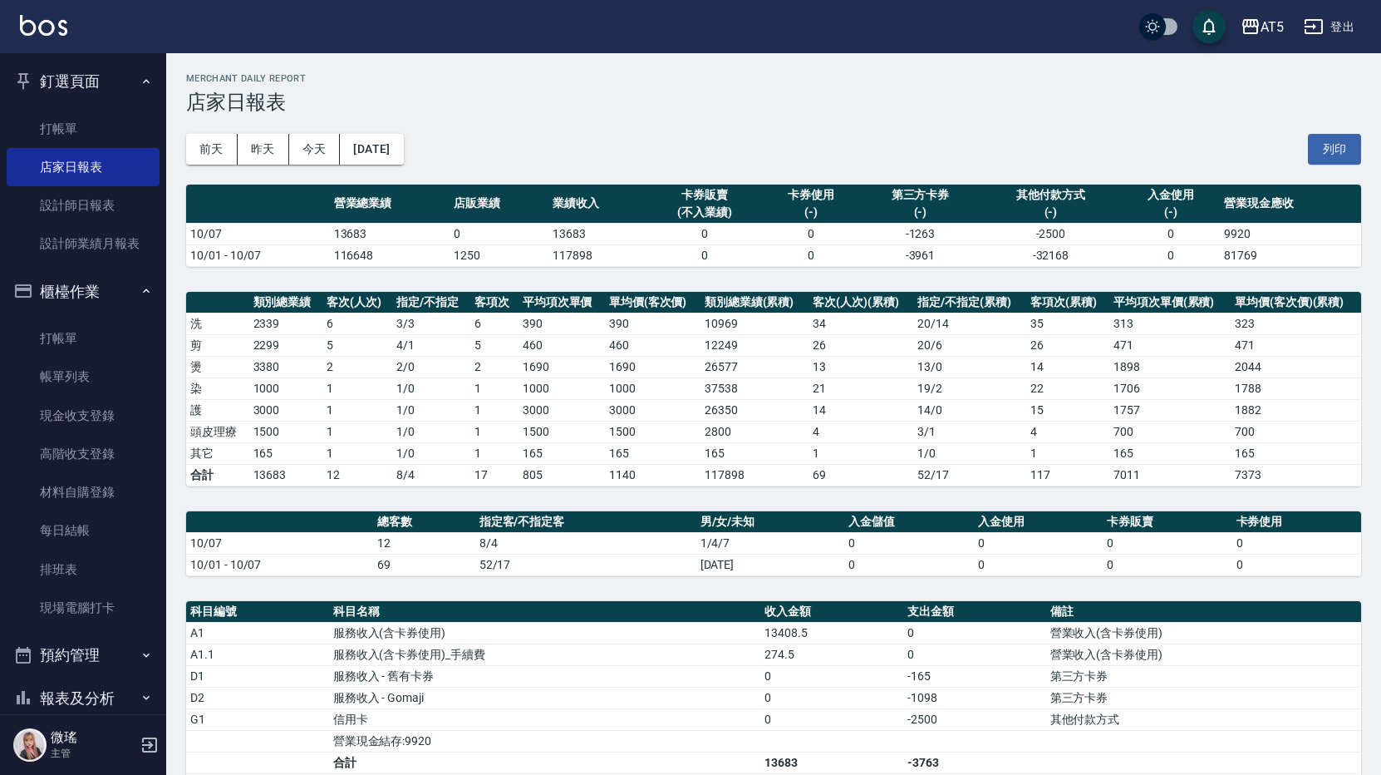
scroll to position [249, 0]
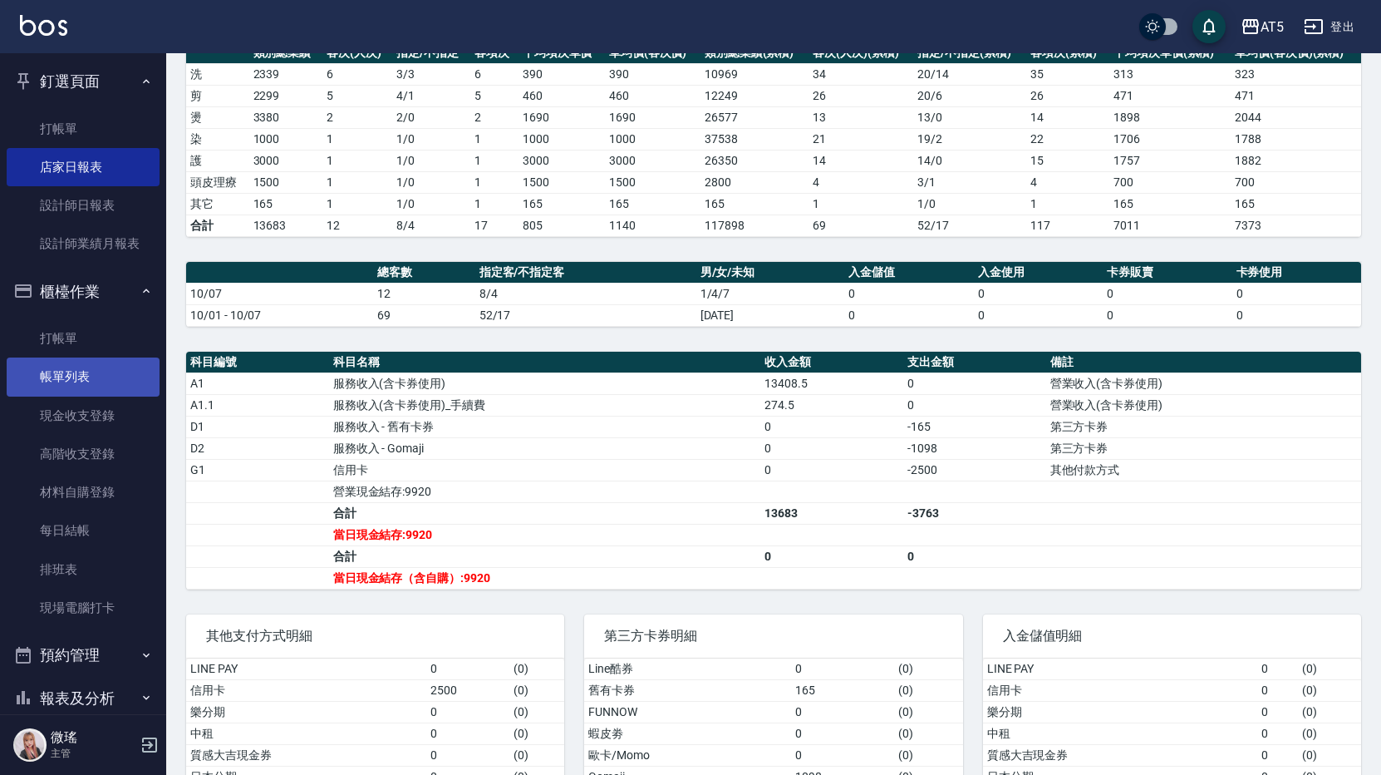
click at [62, 364] on link "帳單列表" at bounding box center [83, 376] width 153 height 38
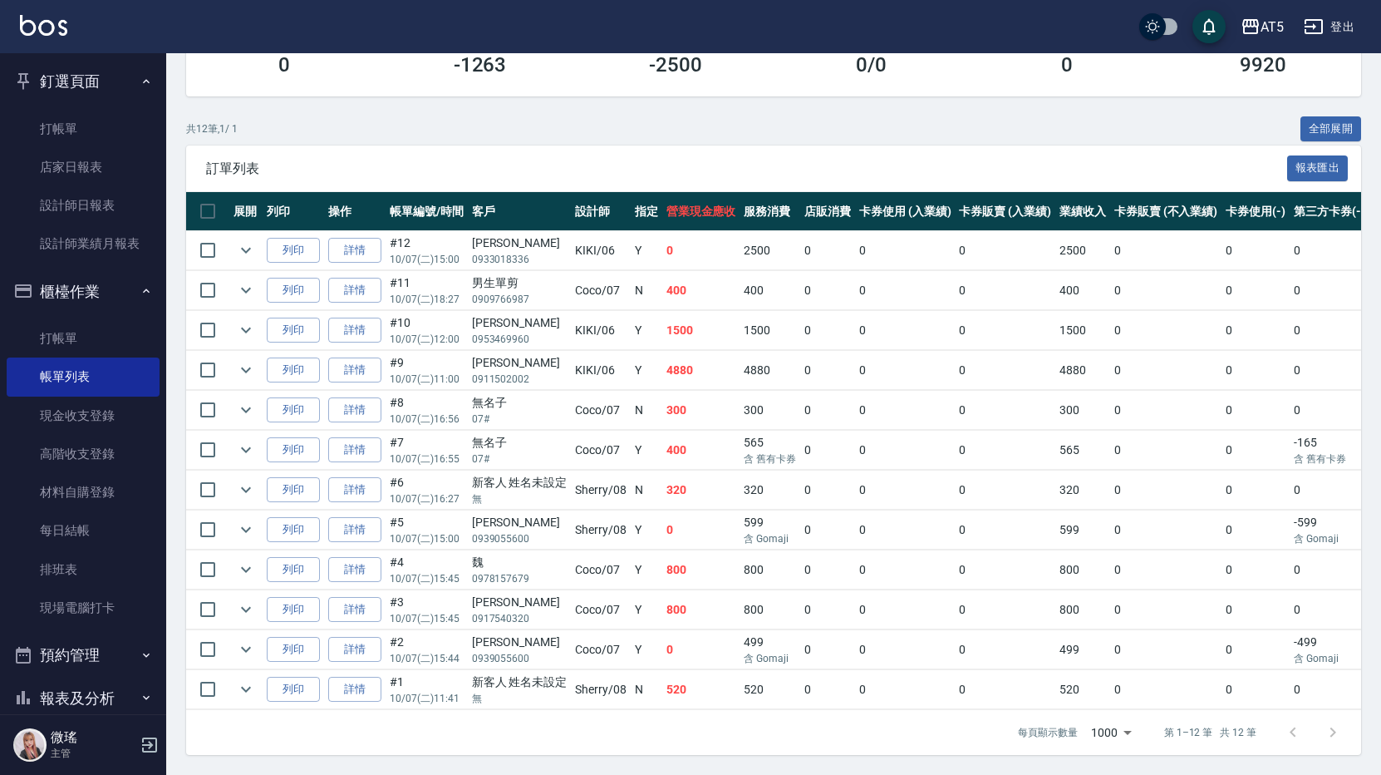
scroll to position [32, 0]
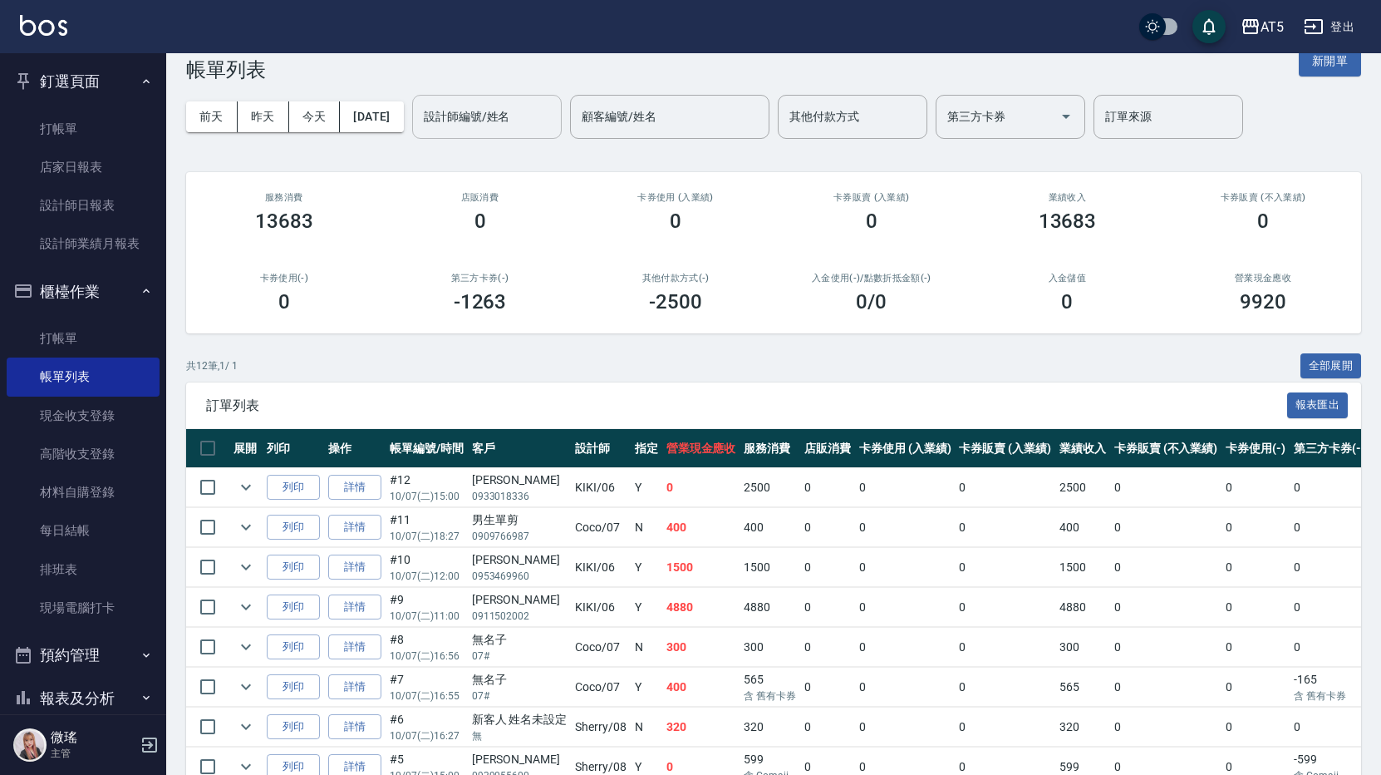
click at [500, 129] on input "設計師編號/姓名" at bounding box center [487, 116] width 135 height 29
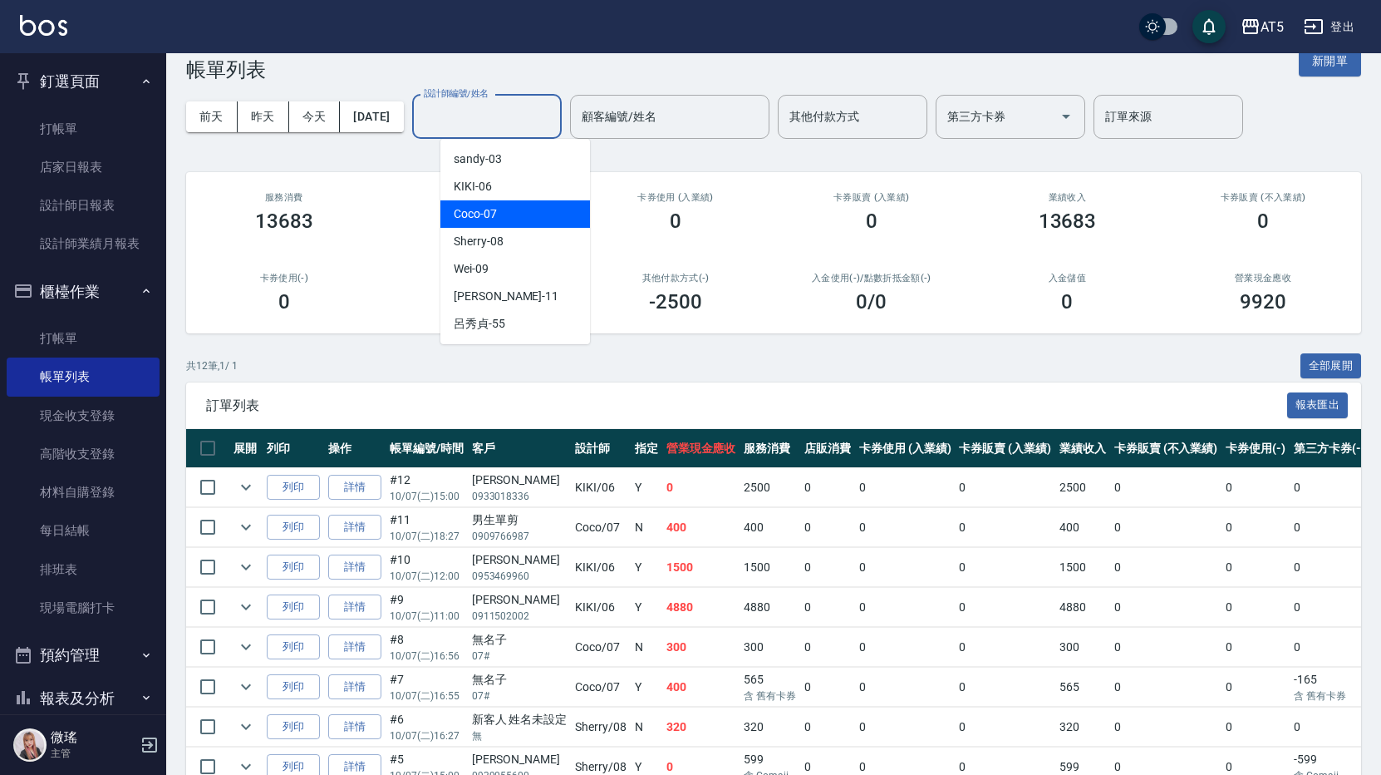
click at [512, 222] on div "Coco -07" at bounding box center [516, 213] width 150 height 27
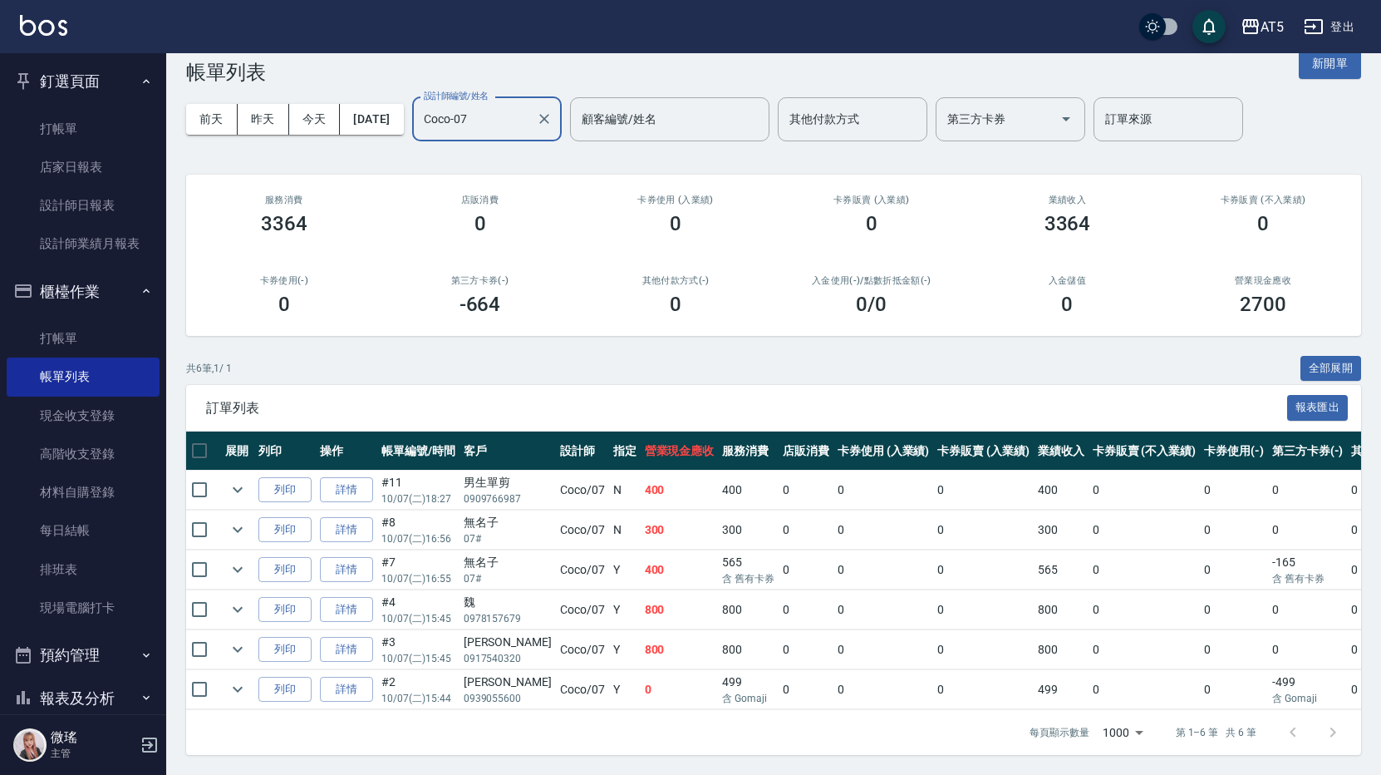
scroll to position [0, 0]
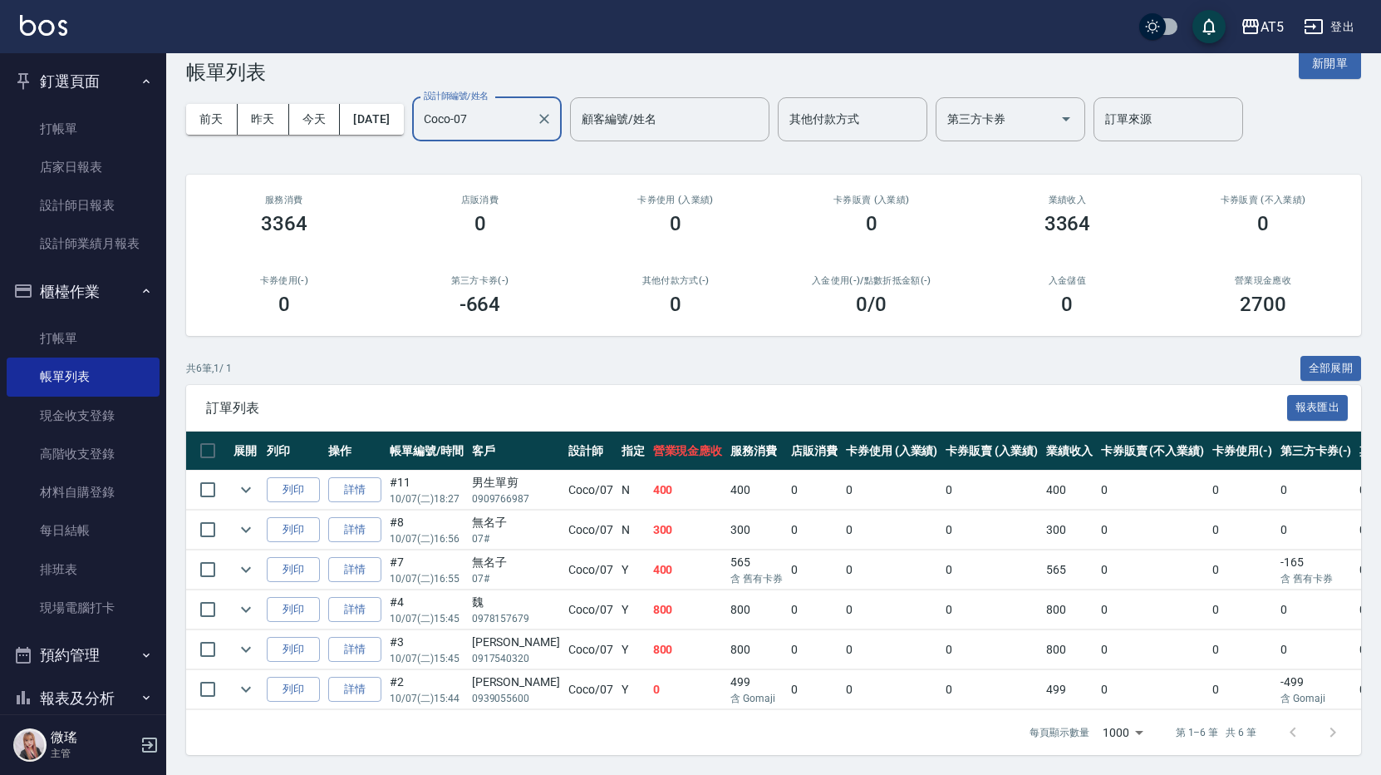
click at [508, 106] on input "Coco-07" at bounding box center [475, 119] width 110 height 29
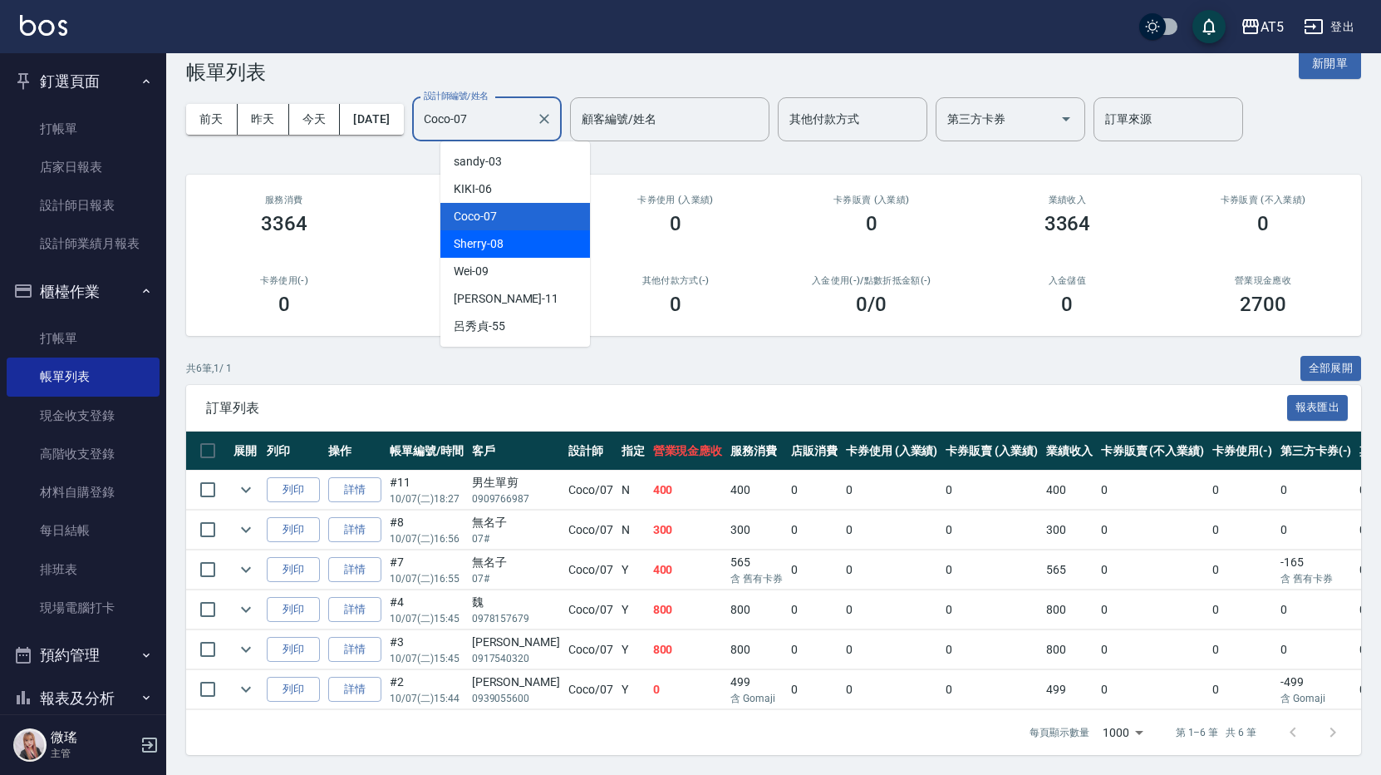
click at [529, 240] on div "Sherry -08" at bounding box center [516, 243] width 150 height 27
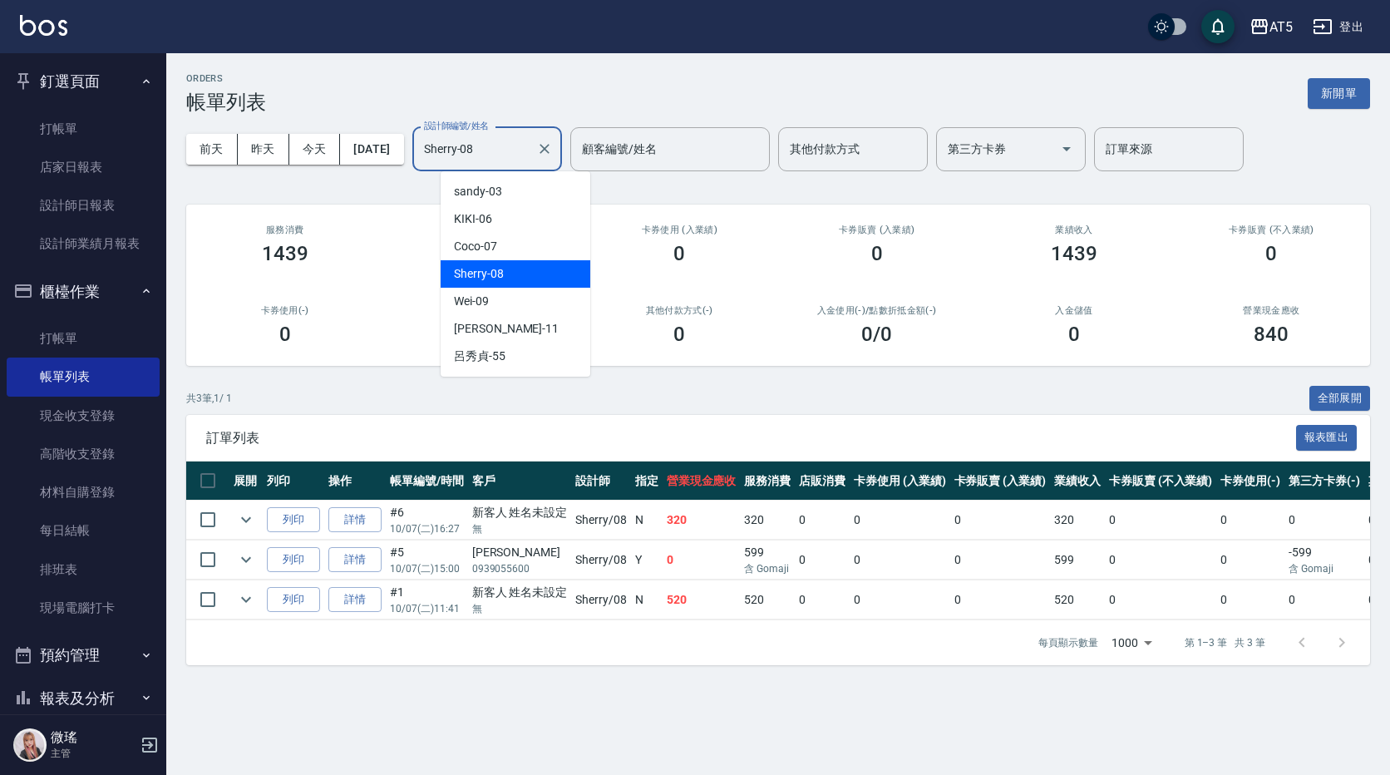
click at [501, 162] on input "Sherry-08" at bounding box center [475, 149] width 110 height 29
click at [490, 254] on span "Coco -07" at bounding box center [475, 246] width 43 height 17
type input "Coco-07"
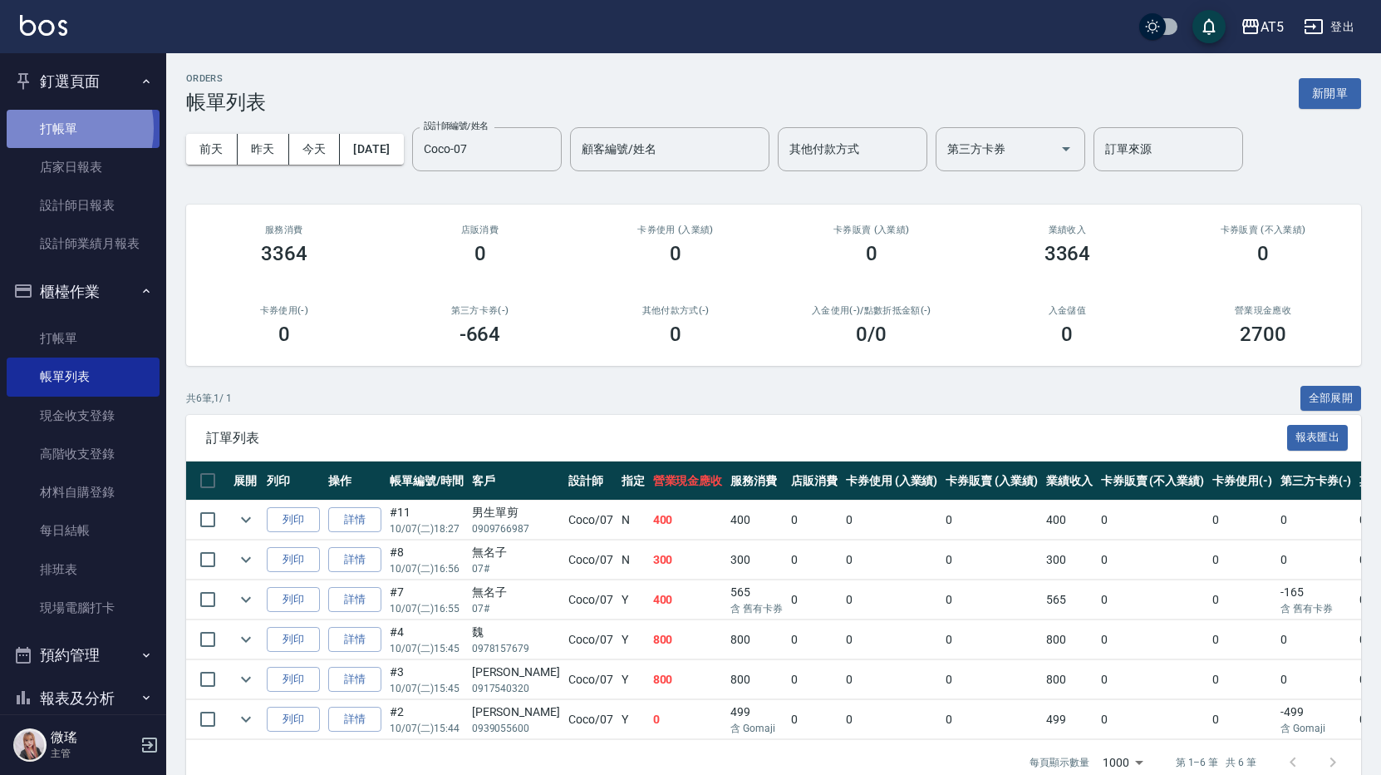
click at [51, 128] on link "打帳單" at bounding box center [83, 129] width 153 height 38
